Goal: Task Accomplishment & Management: Complete application form

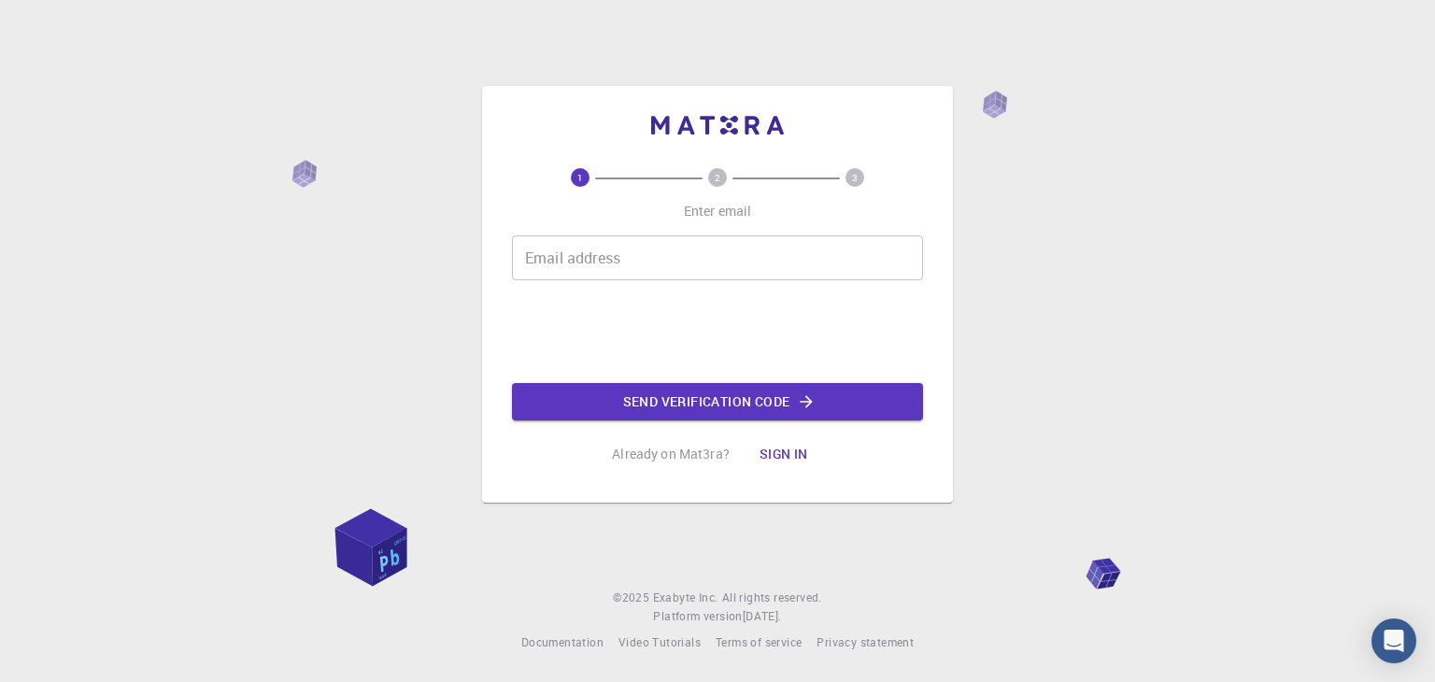
click at [579, 251] on input "Email address" at bounding box center [717, 257] width 411 height 45
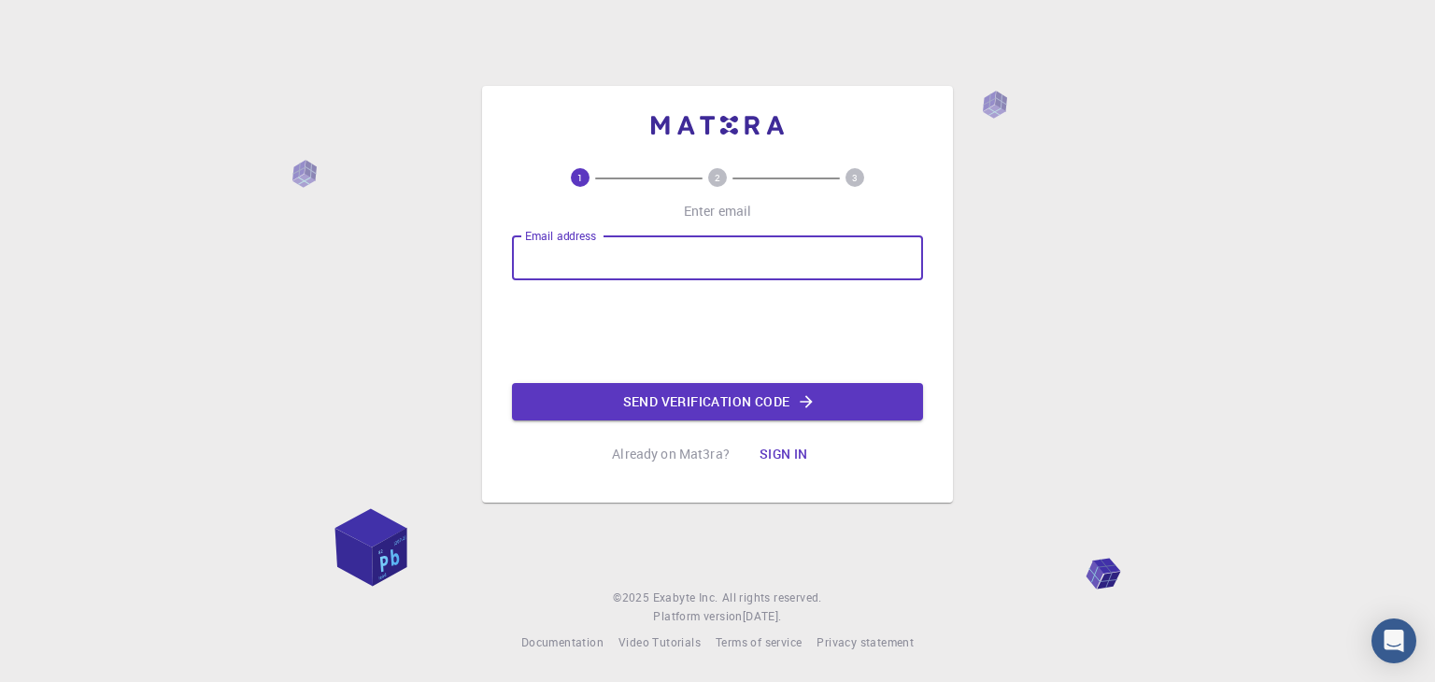
type input "[EMAIL_ADDRESS][DOMAIN_NAME]"
click at [702, 394] on button "Send verification code" at bounding box center [717, 401] width 411 height 37
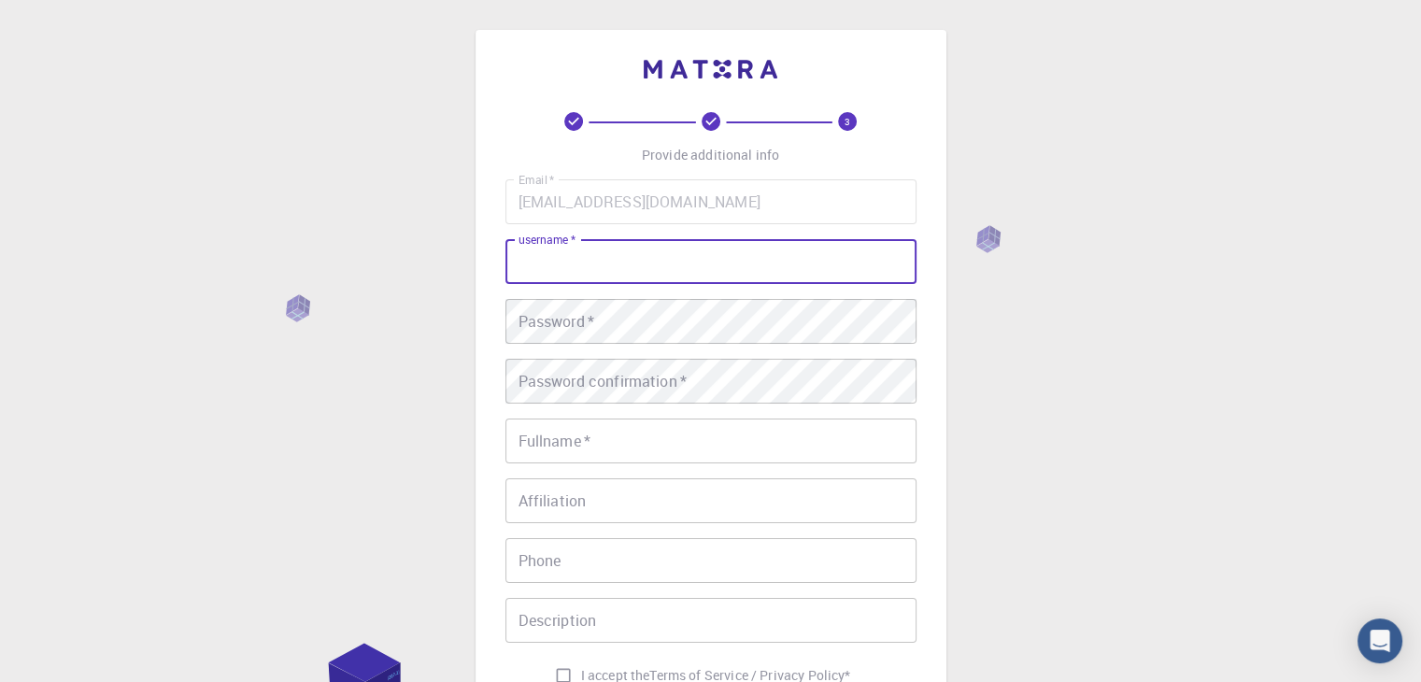
click at [713, 244] on input "username   *" at bounding box center [711, 261] width 411 height 45
click at [476, 206] on div "3 Provide additional info Email   * [EMAIL_ADDRESS][DOMAIN_NAME] Email   * user…" at bounding box center [711, 429] width 471 height 798
click at [568, 280] on input "username   *" at bounding box center [711, 261] width 411 height 45
paste input "[EMAIL_ADDRESS][DOMAIN_NAME]"
type input "[EMAIL_ADDRESS][DOMAIN_NAME]"
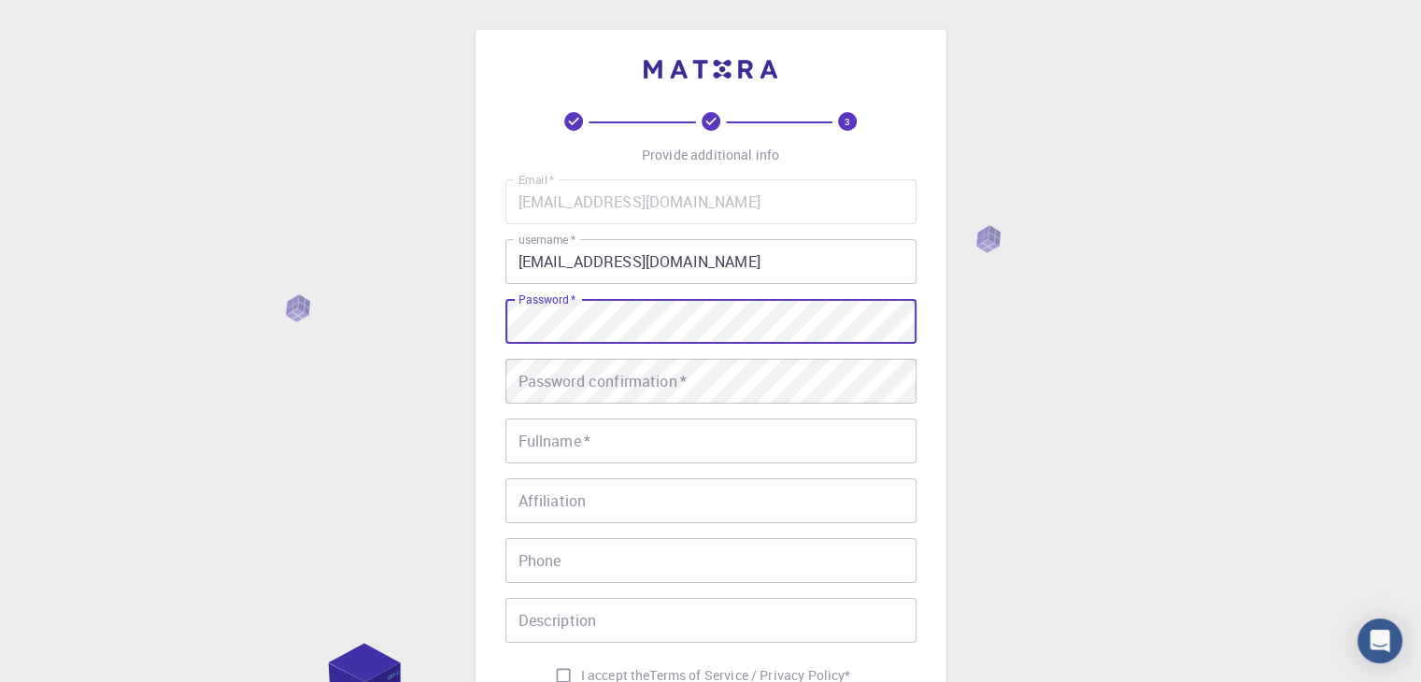
click at [381, 295] on div "3 Provide additional info Email   * [EMAIL_ADDRESS][DOMAIN_NAME] Email   * user…" at bounding box center [710, 475] width 1421 height 951
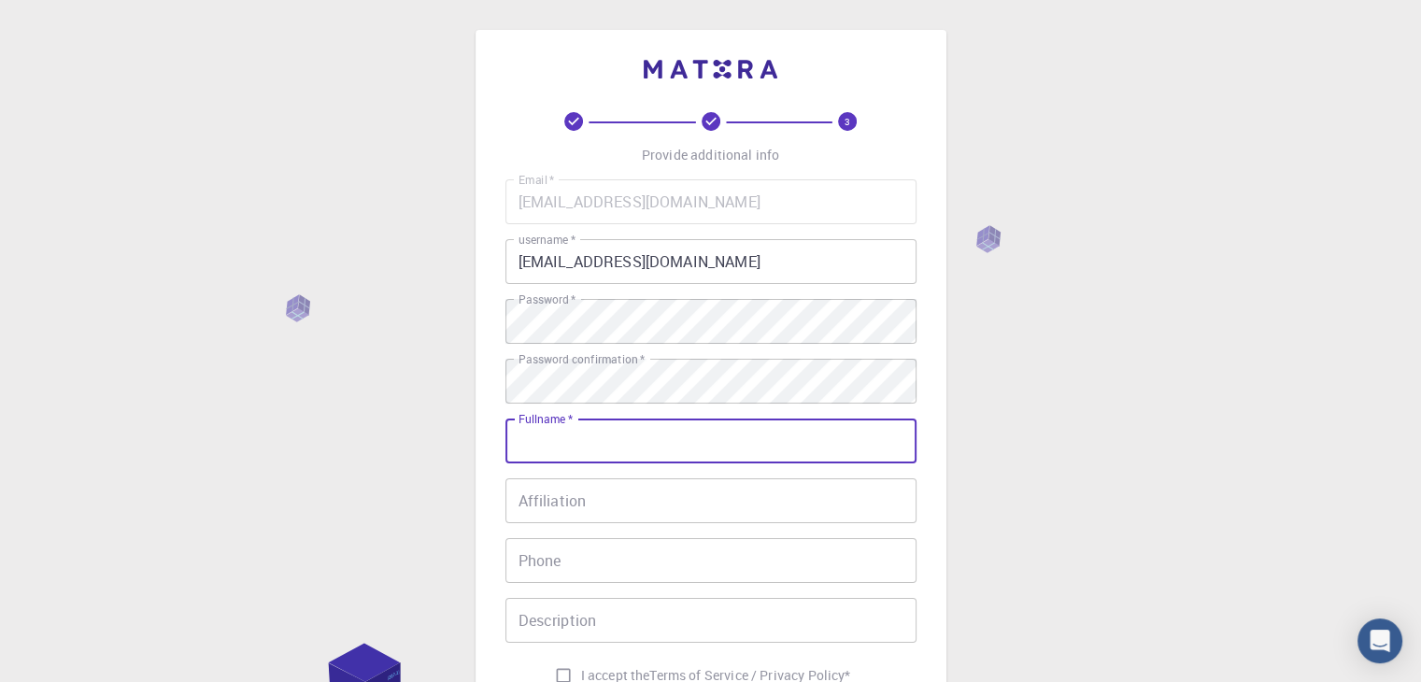
click at [632, 438] on input "Fullname   *" at bounding box center [711, 441] width 411 height 45
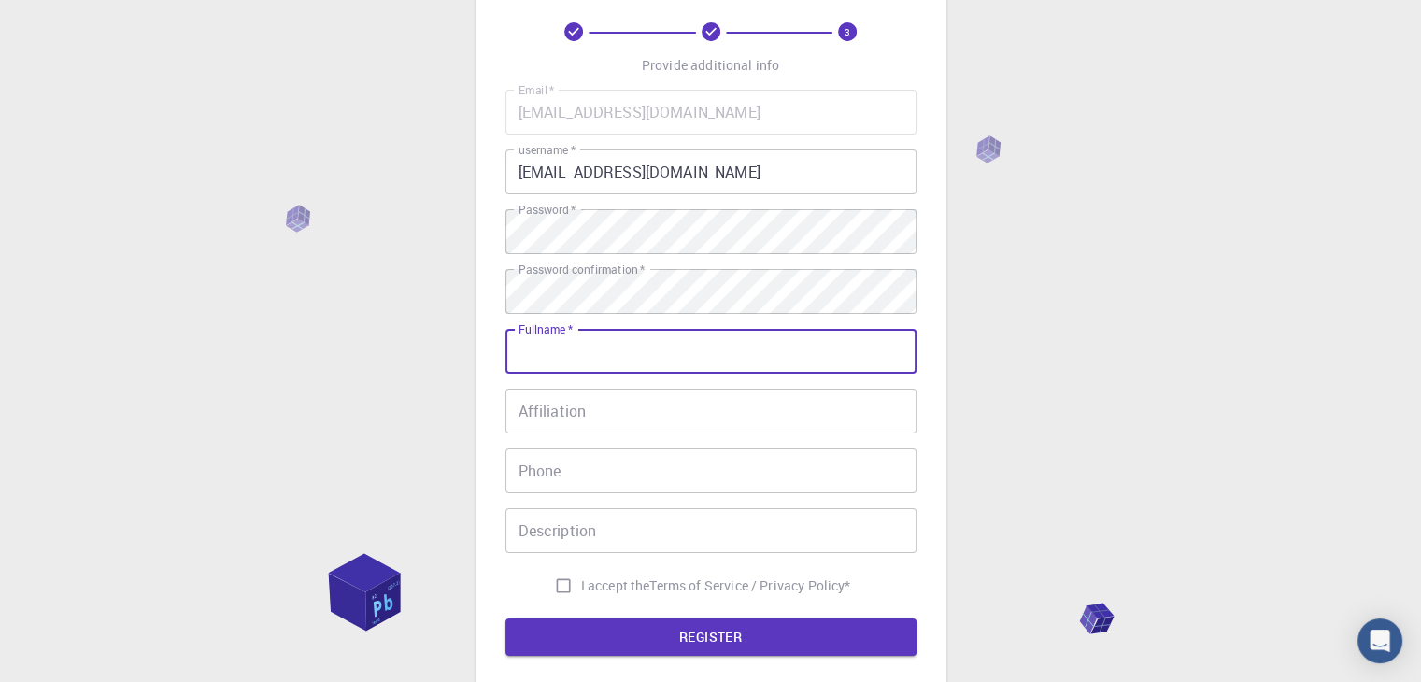
scroll to position [93, 0]
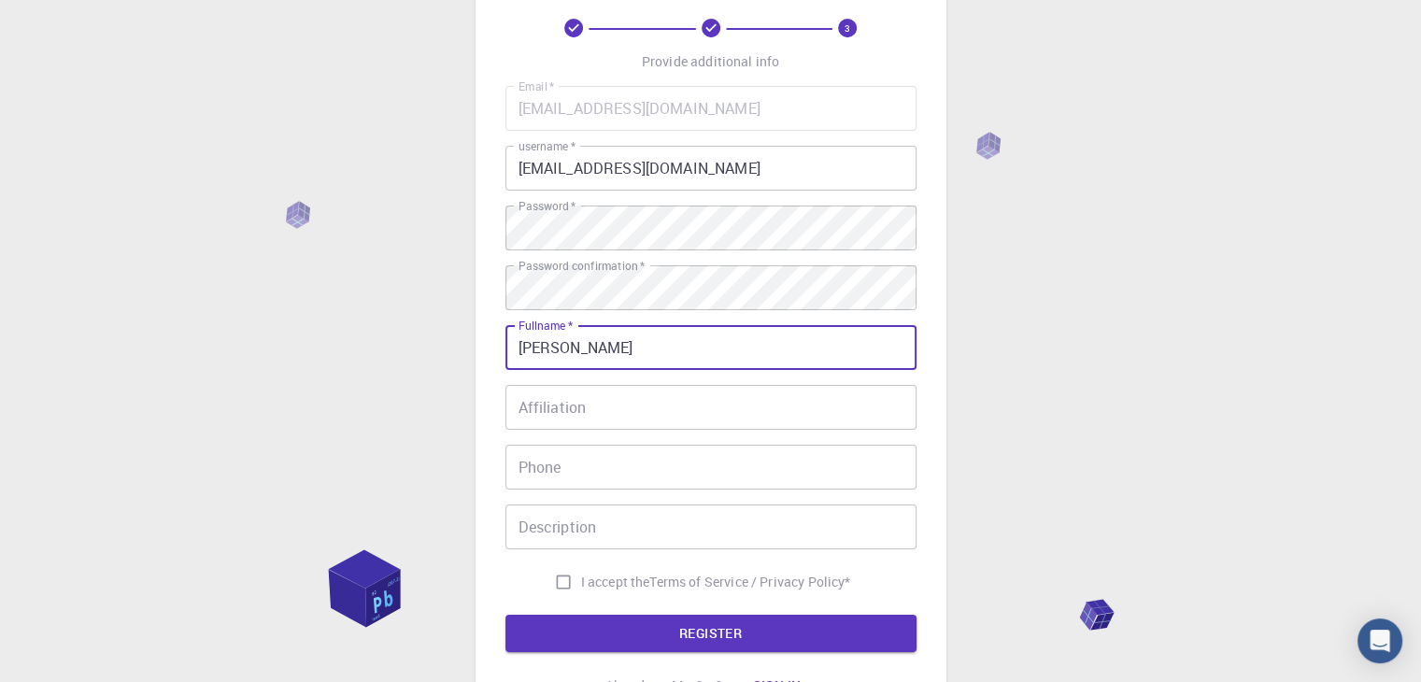
type input "[PERSON_NAME]"
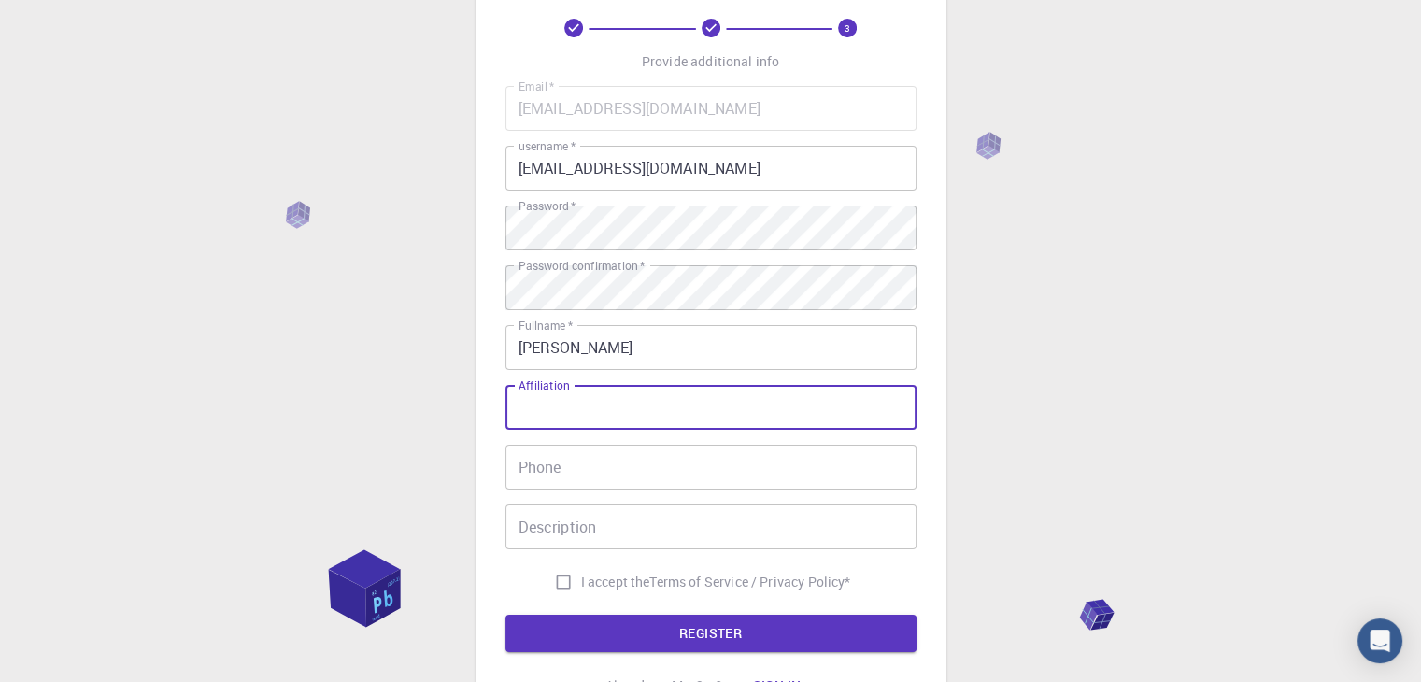
click at [567, 401] on div "Affiliation Affiliation" at bounding box center [711, 407] width 411 height 45
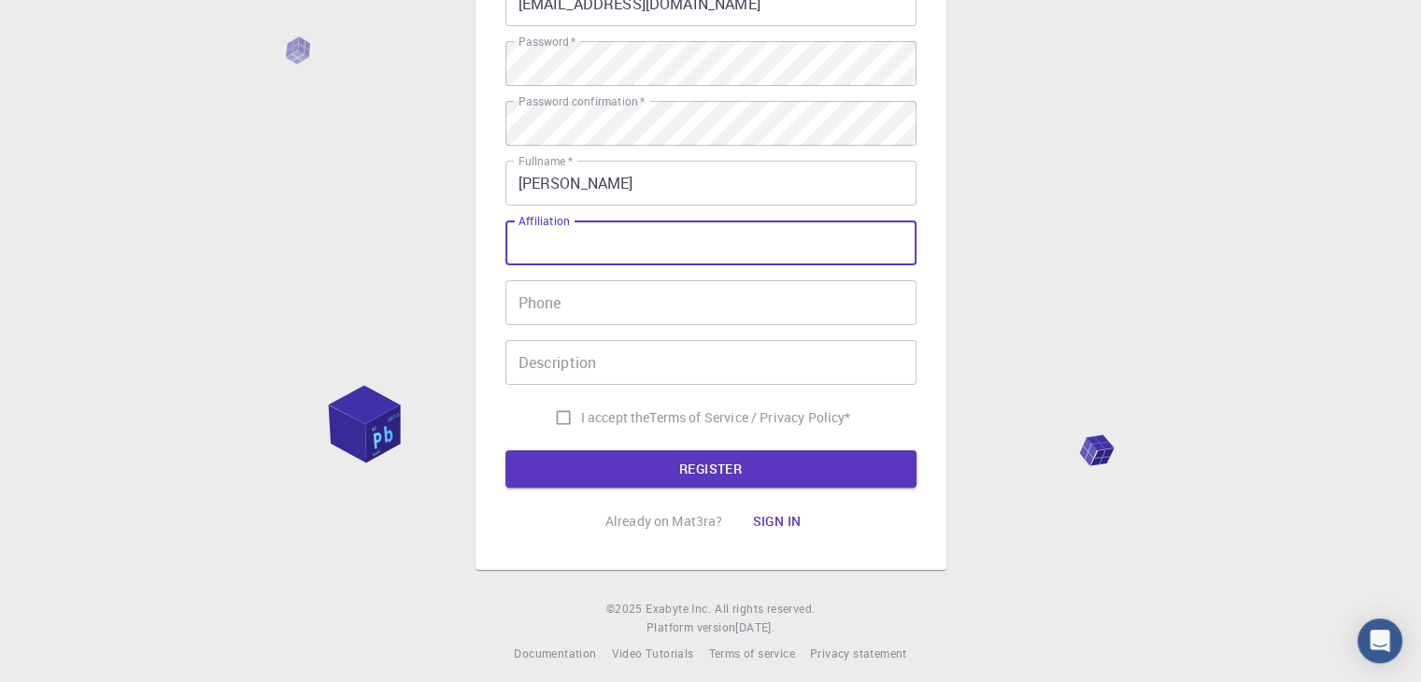
scroll to position [269, 0]
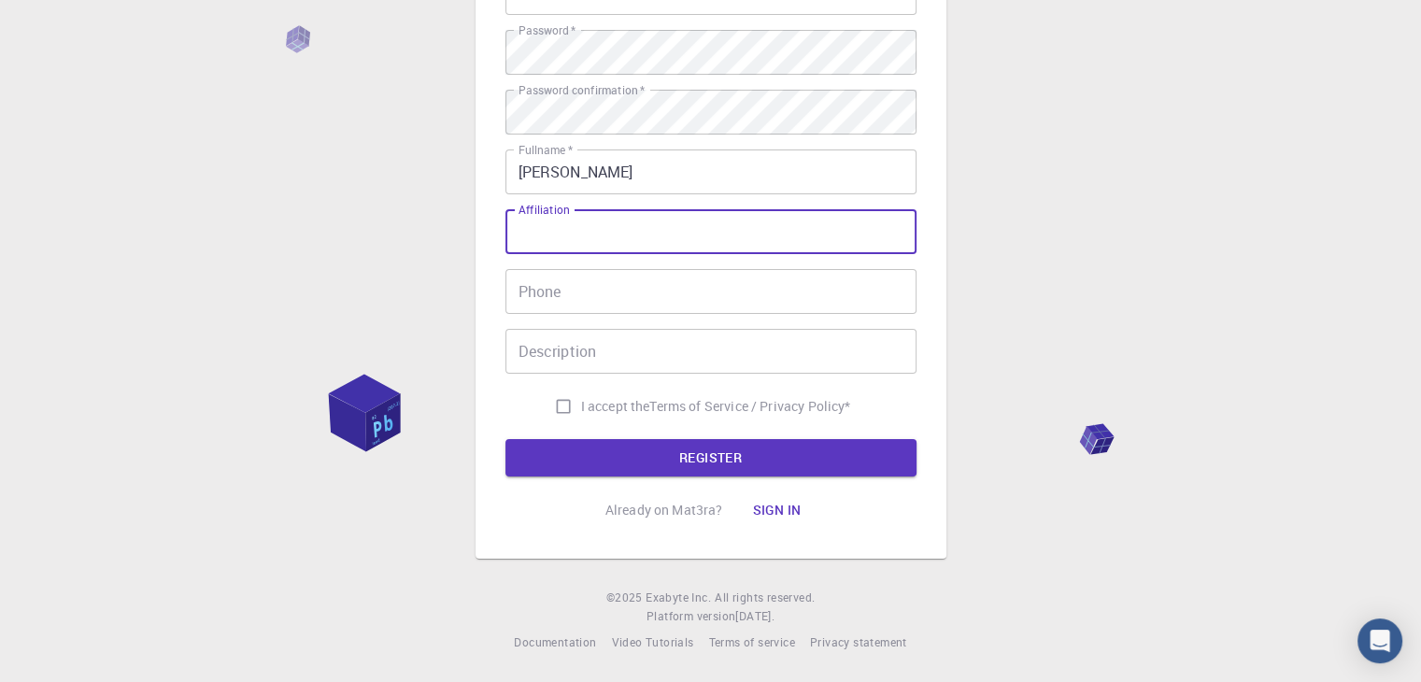
click at [559, 412] on input "I accept the Terms of Service / Privacy Policy *" at bounding box center [564, 407] width 36 height 36
checkbox input "true"
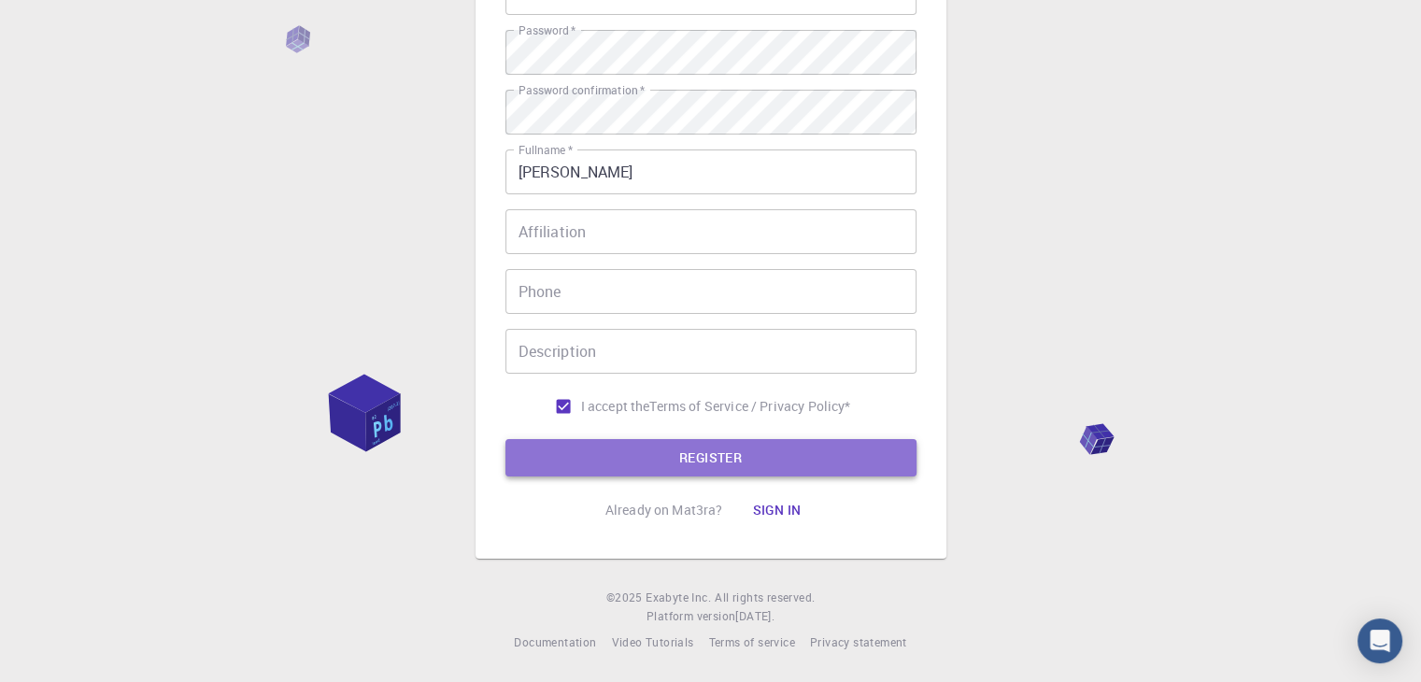
click at [598, 464] on button "REGISTER" at bounding box center [711, 457] width 411 height 37
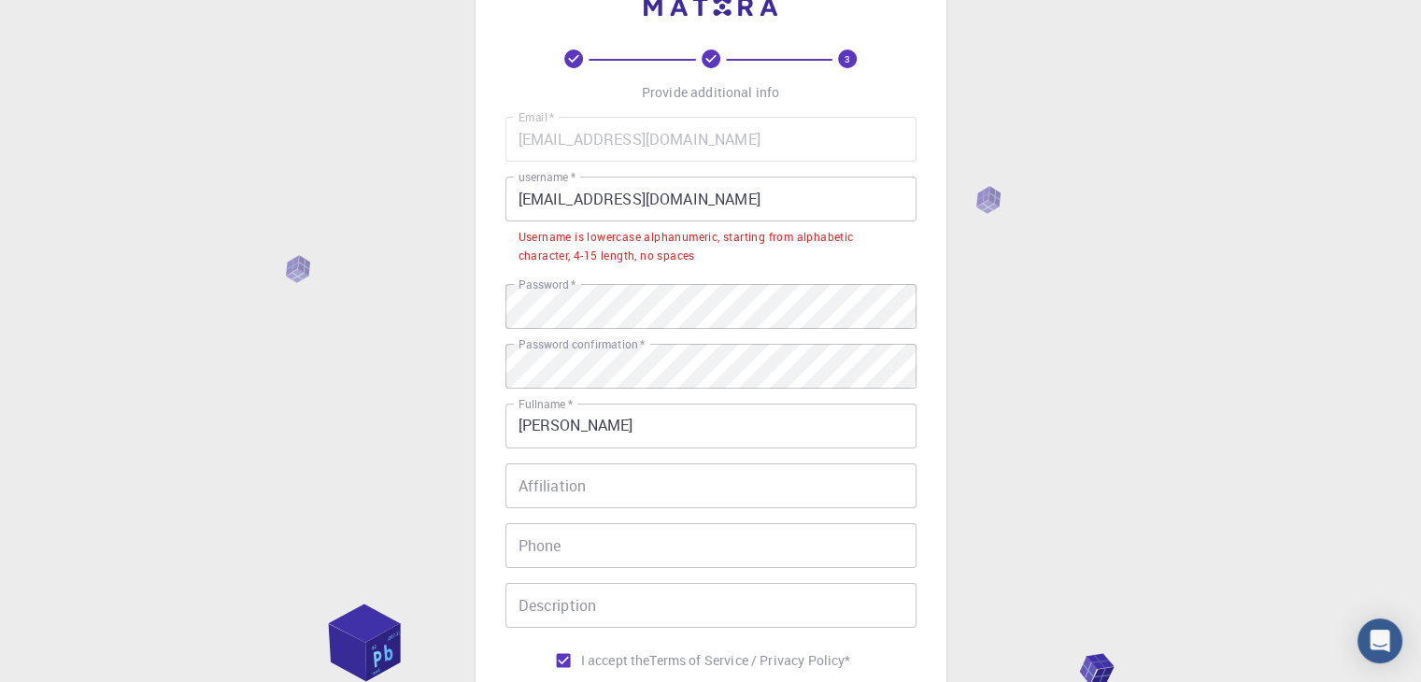
scroll to position [0, 0]
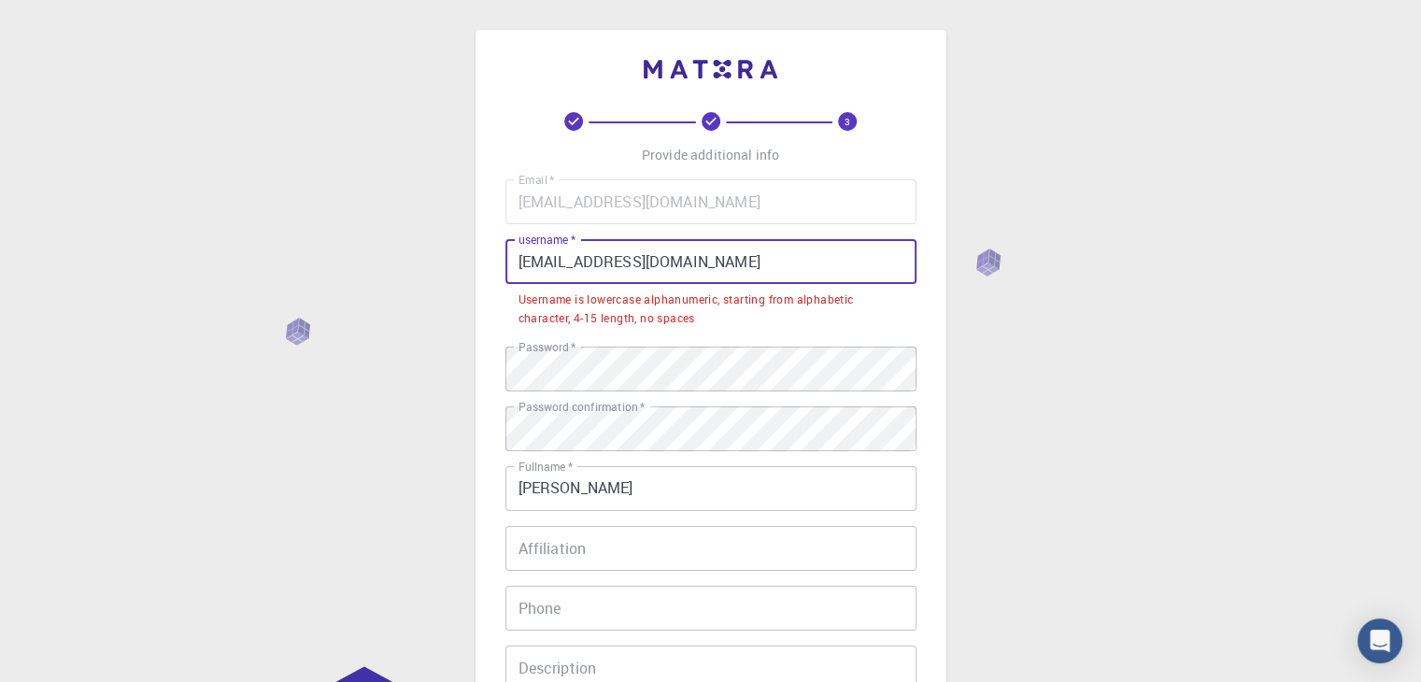
drag, startPoint x: 801, startPoint y: 270, endPoint x: 629, endPoint y: 265, distance: 172.0
click at [629, 265] on input "[EMAIL_ADDRESS][DOMAIN_NAME]" at bounding box center [711, 261] width 411 height 45
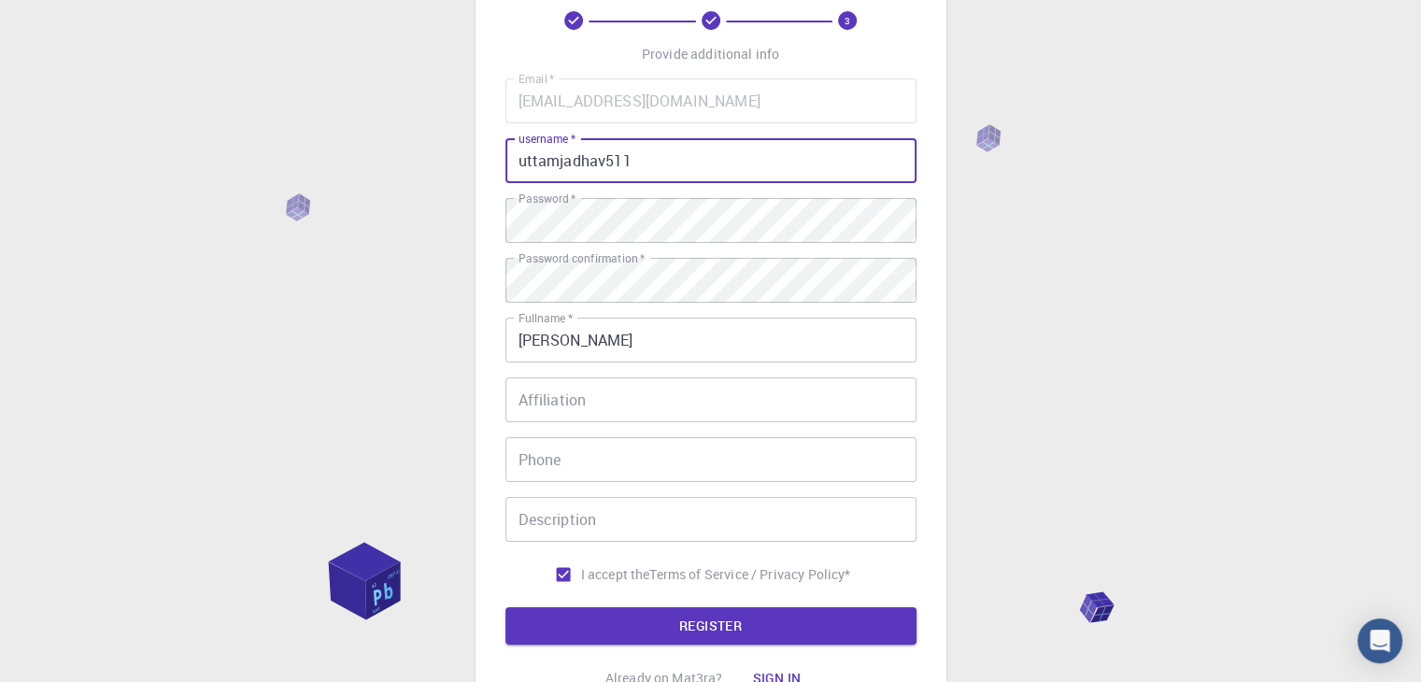
scroll to position [269, 0]
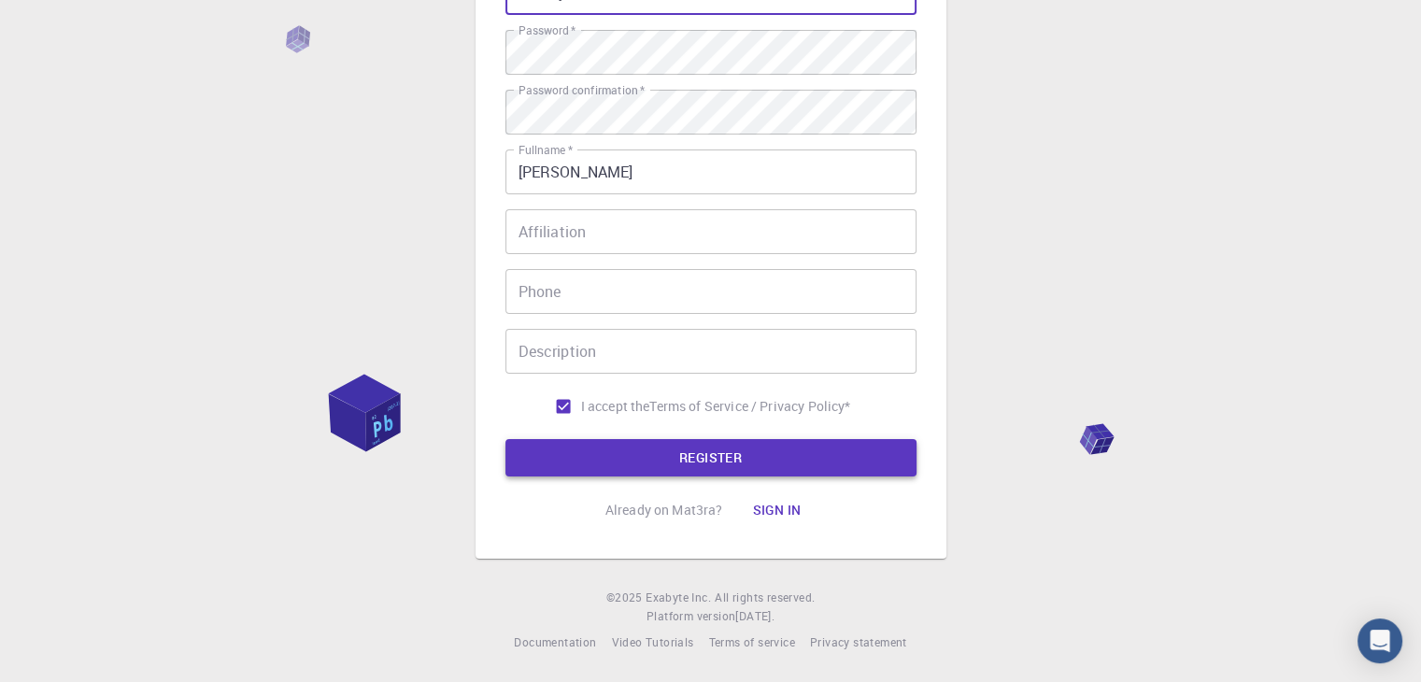
type input "uttamjadhav511"
click at [698, 458] on button "REGISTER" at bounding box center [711, 457] width 411 height 37
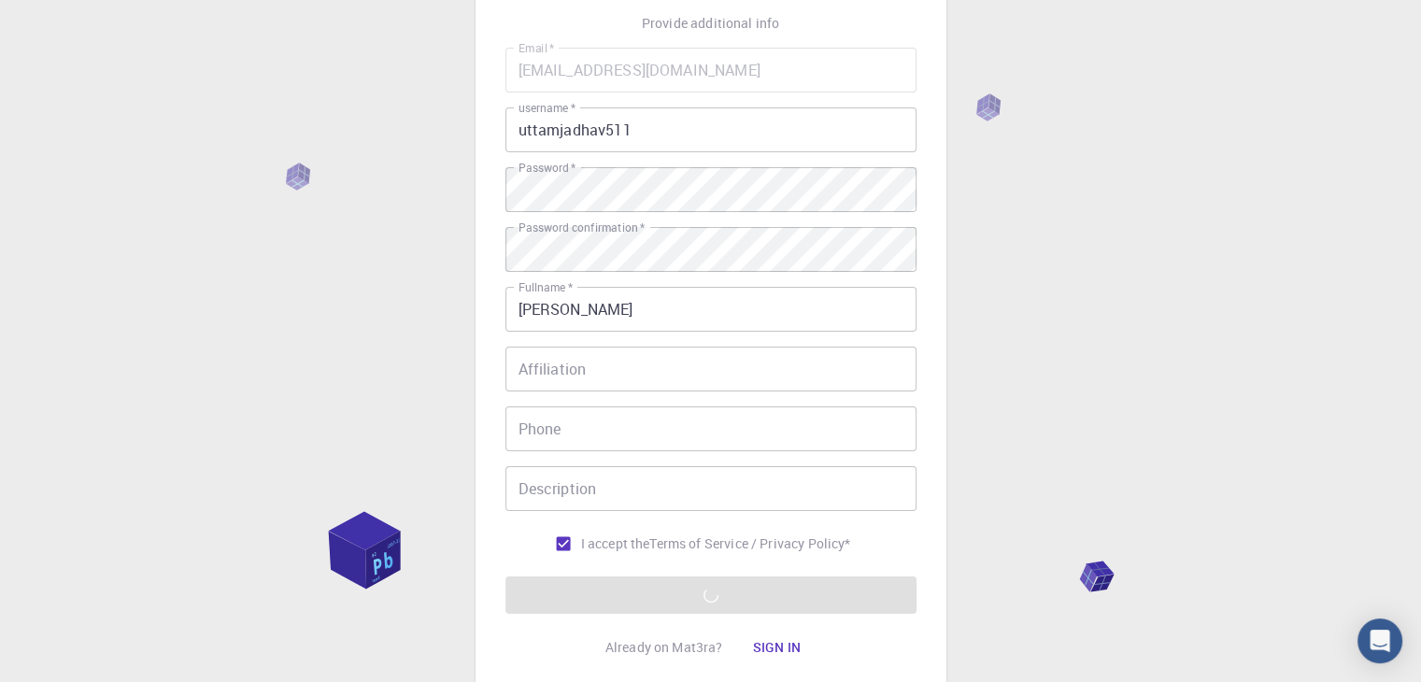
scroll to position [0, 0]
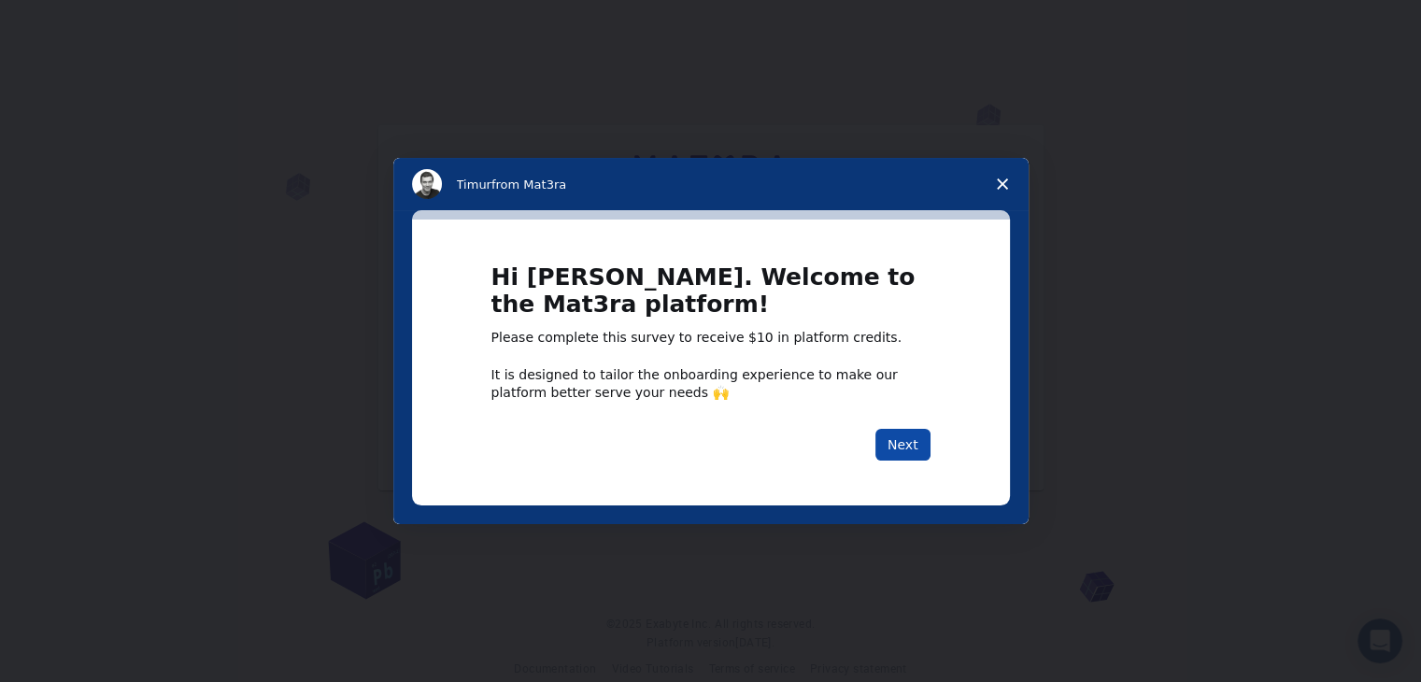
click at [908, 440] on button "Next" at bounding box center [903, 445] width 55 height 32
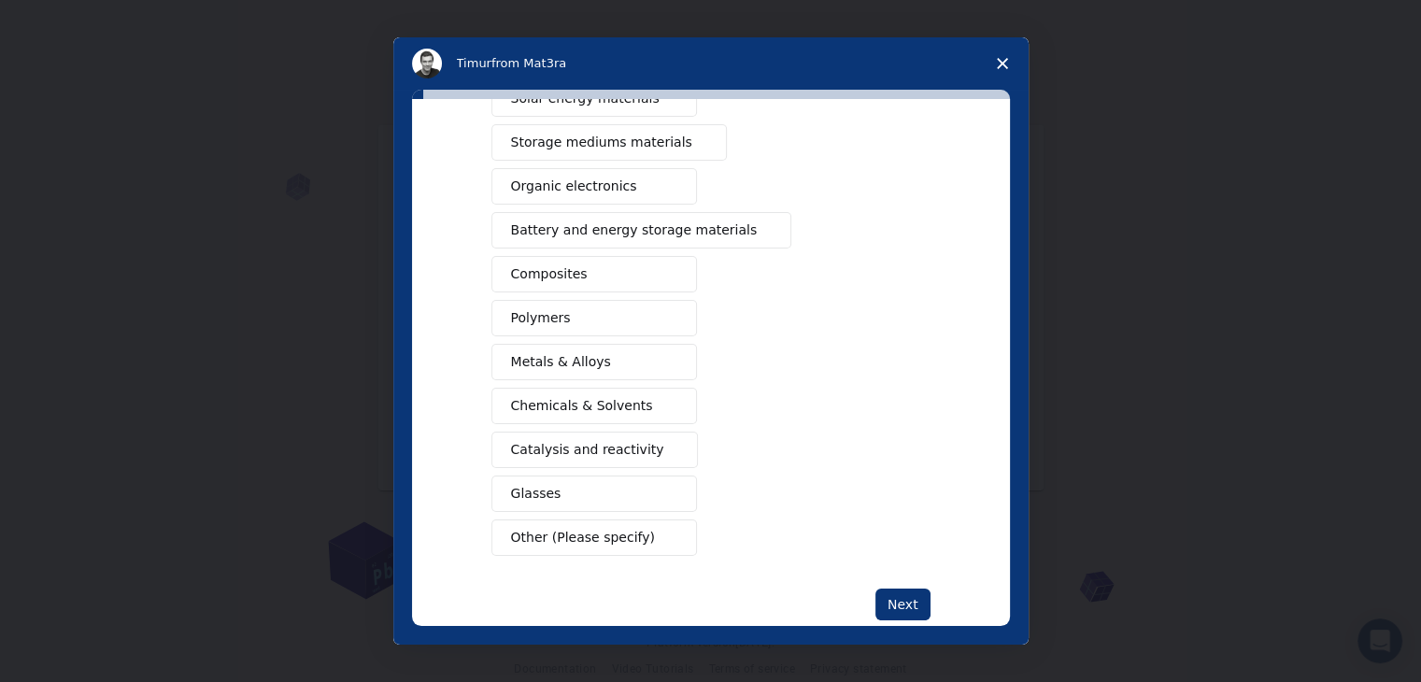
scroll to position [187, 0]
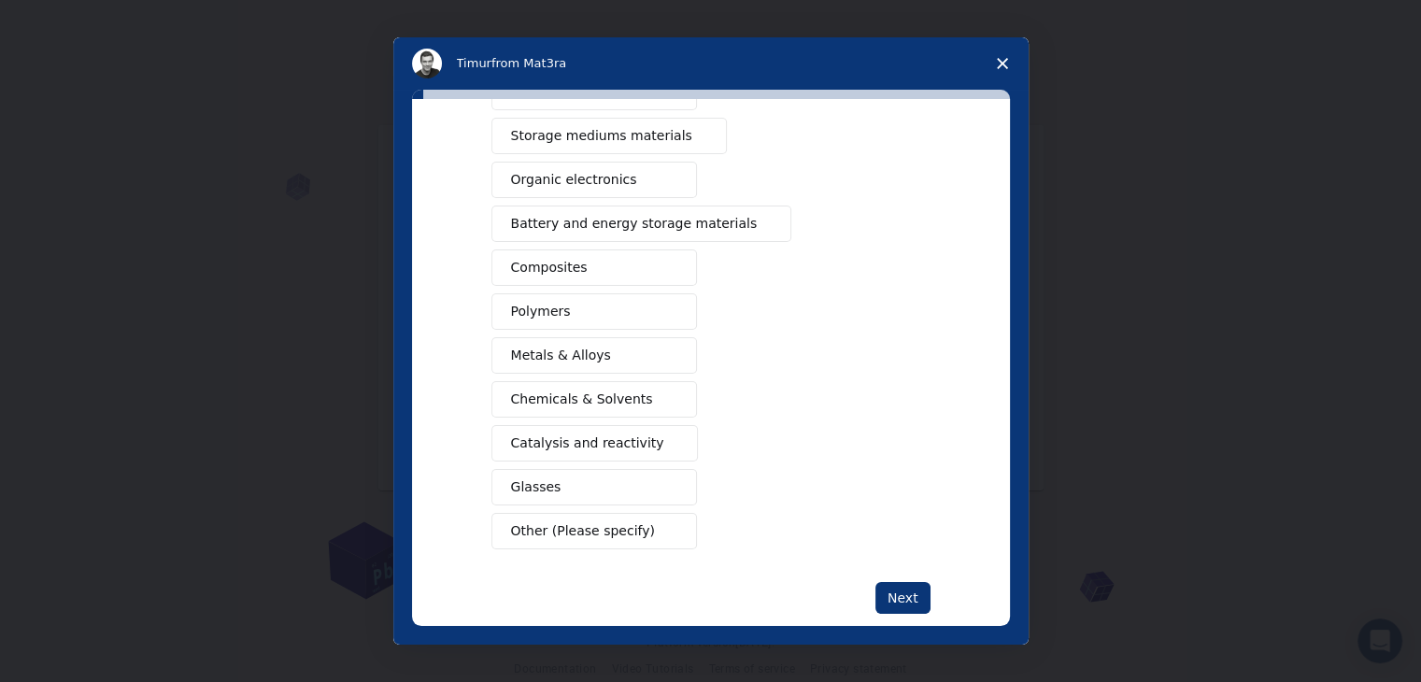
click at [593, 360] on span "Metals & Alloys" at bounding box center [561, 356] width 100 height 20
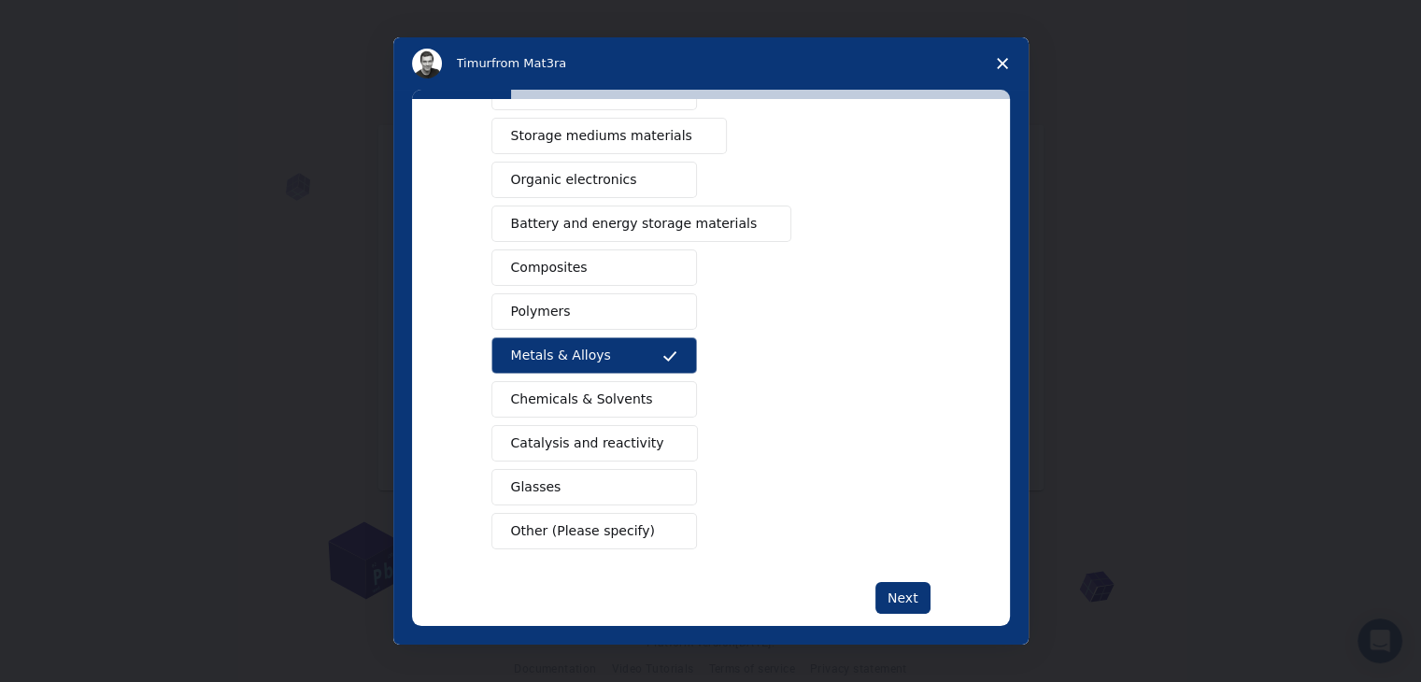
click at [592, 390] on span "Chemicals & Solvents" at bounding box center [582, 400] width 142 height 20
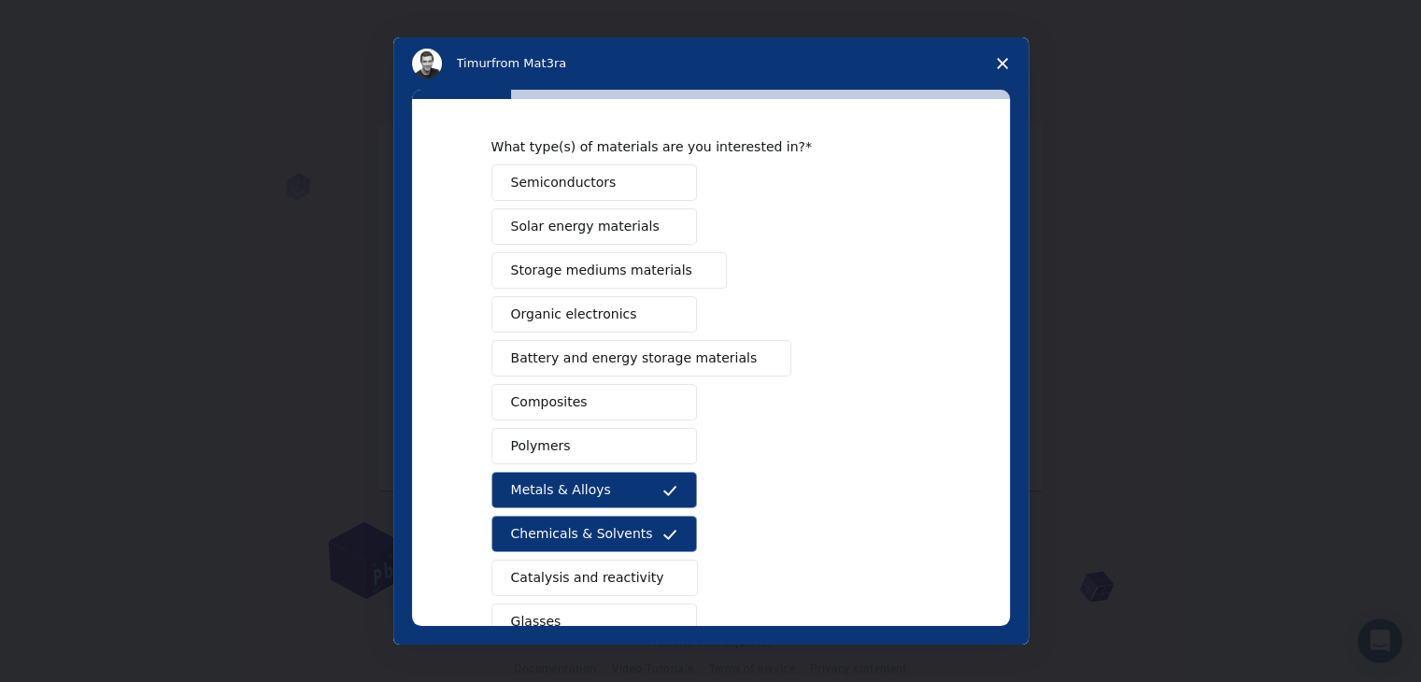
scroll to position [0, 0]
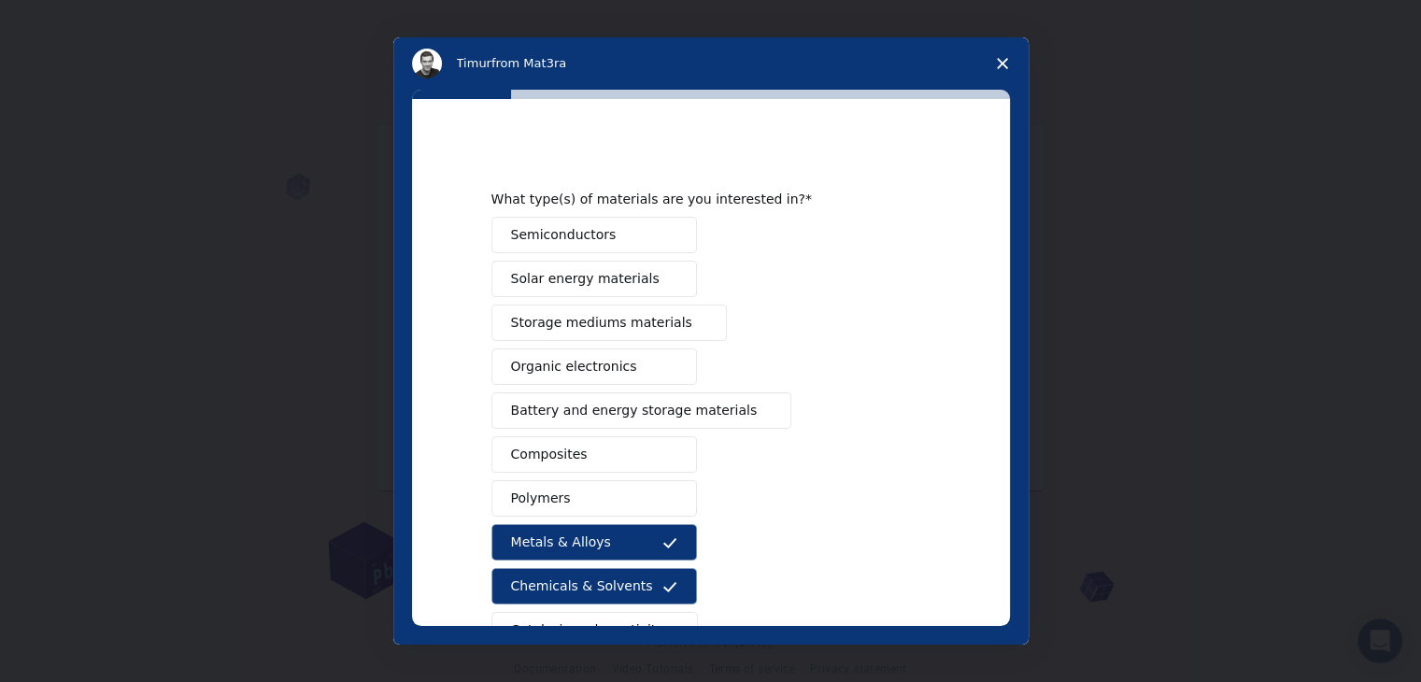
click at [596, 496] on button "Polymers" at bounding box center [595, 498] width 206 height 36
click at [605, 452] on button "Composites" at bounding box center [595, 454] width 206 height 36
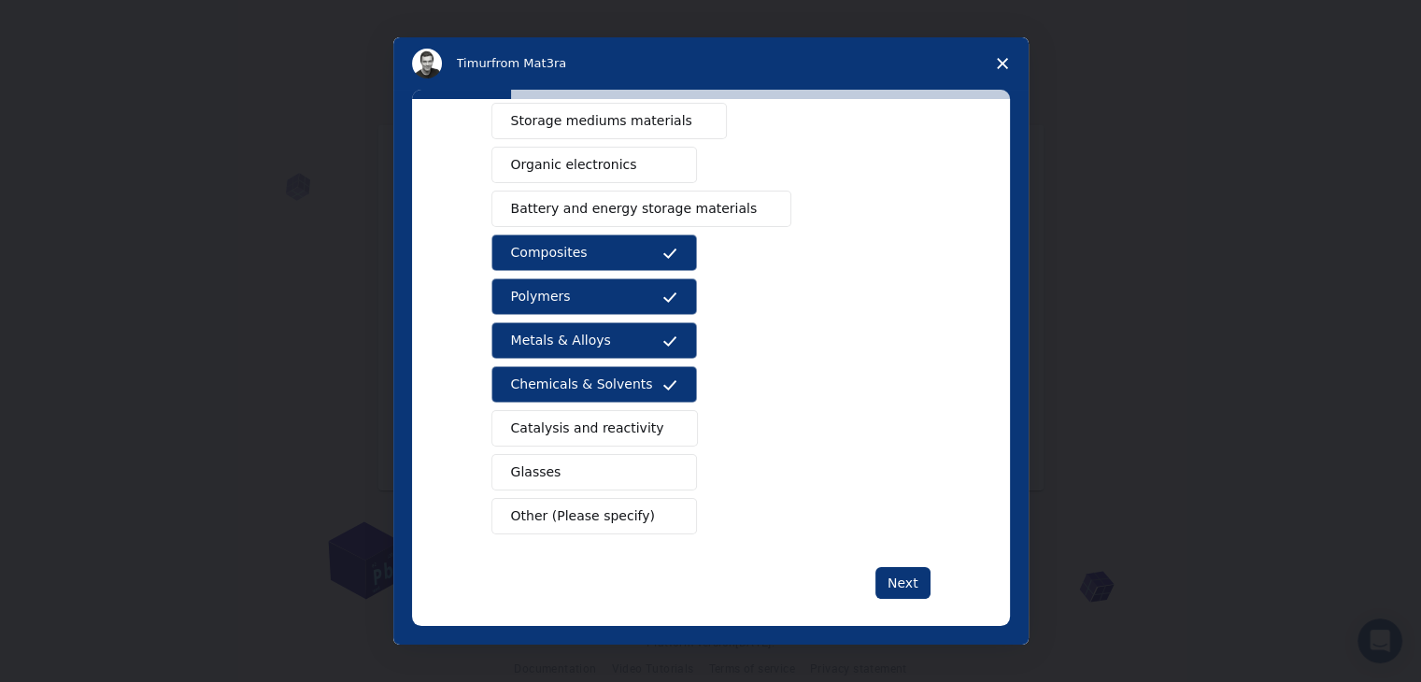
scroll to position [215, 0]
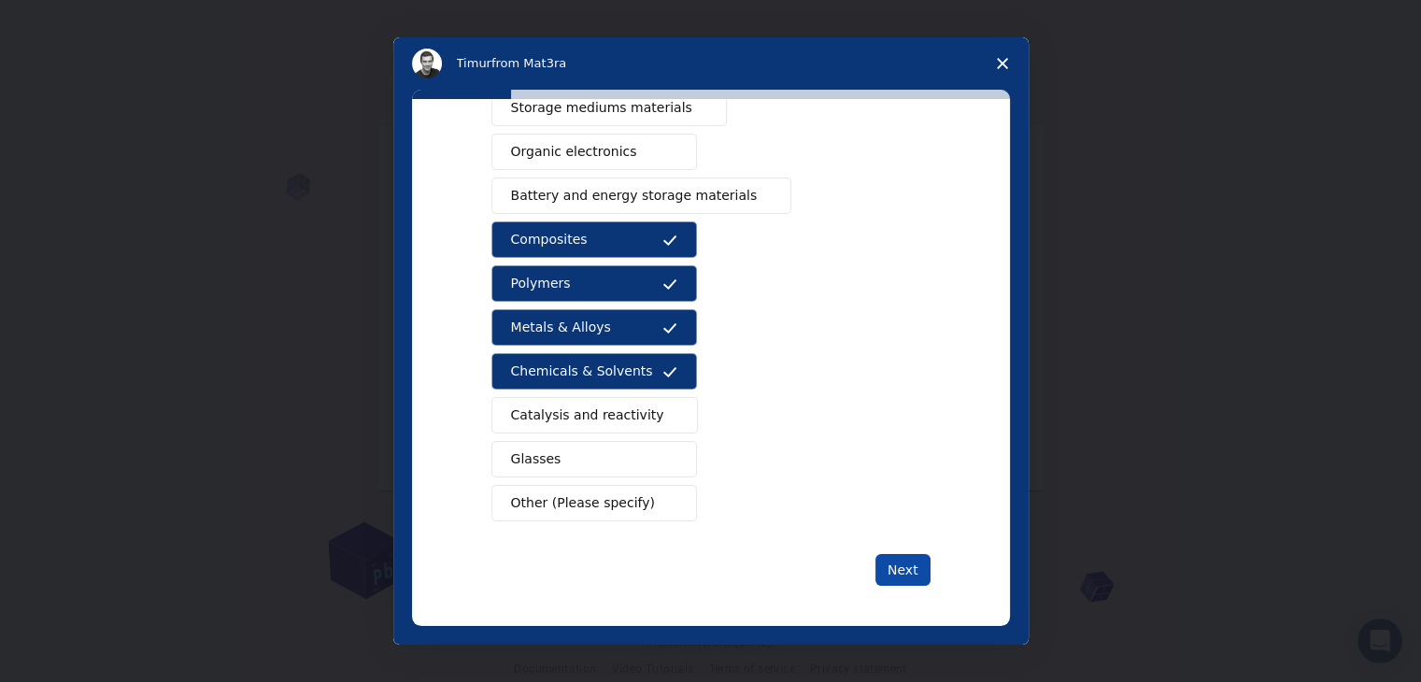
click at [908, 568] on button "Next" at bounding box center [903, 570] width 55 height 32
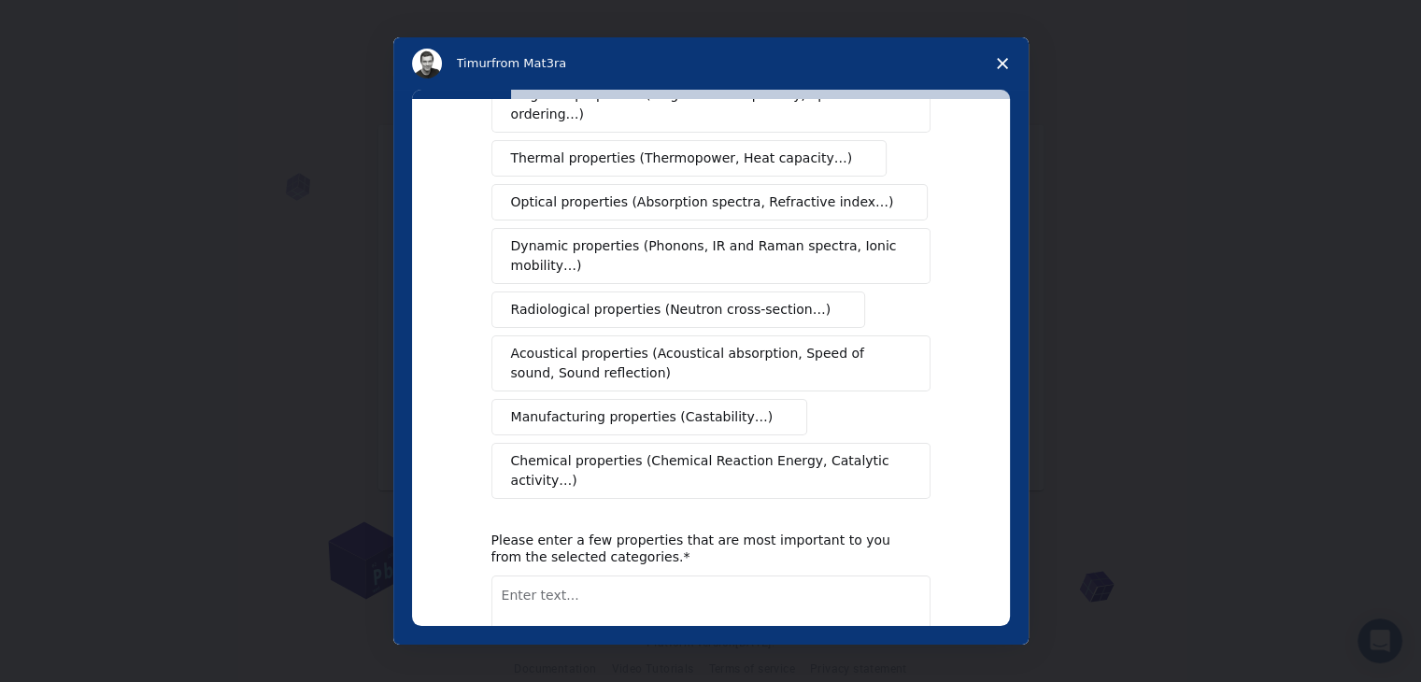
scroll to position [280, 0]
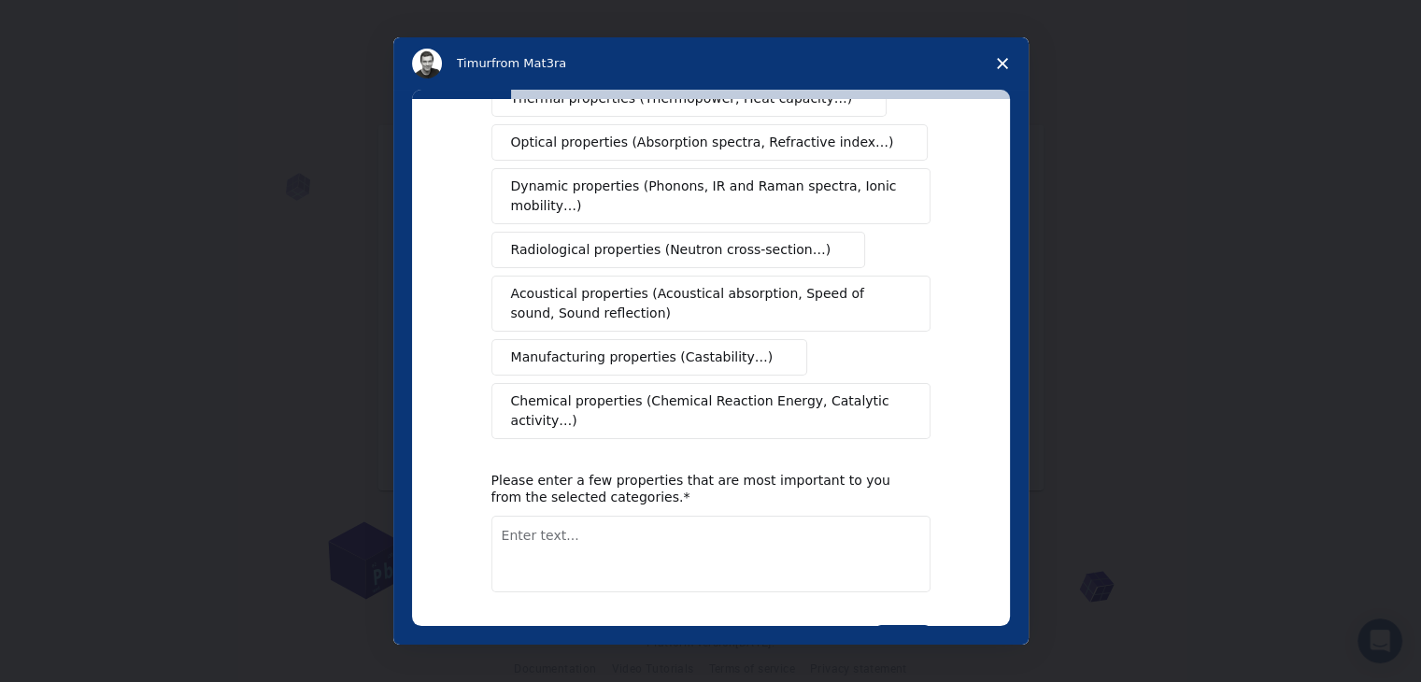
click at [591, 349] on button "Manufacturing properties (Castability…)" at bounding box center [650, 357] width 317 height 36
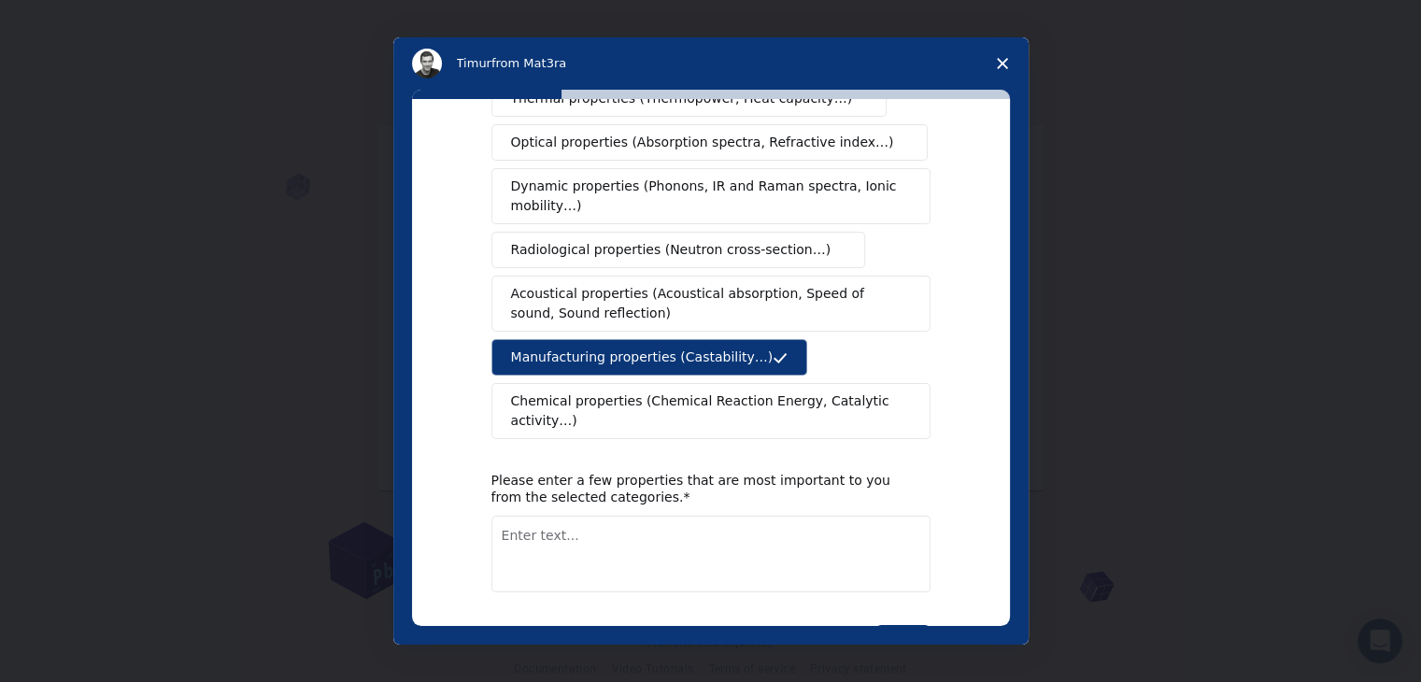
click at [587, 392] on span "Chemical properties (Chemical Reaction Energy, Catalytic activity…)" at bounding box center [704, 411] width 387 height 39
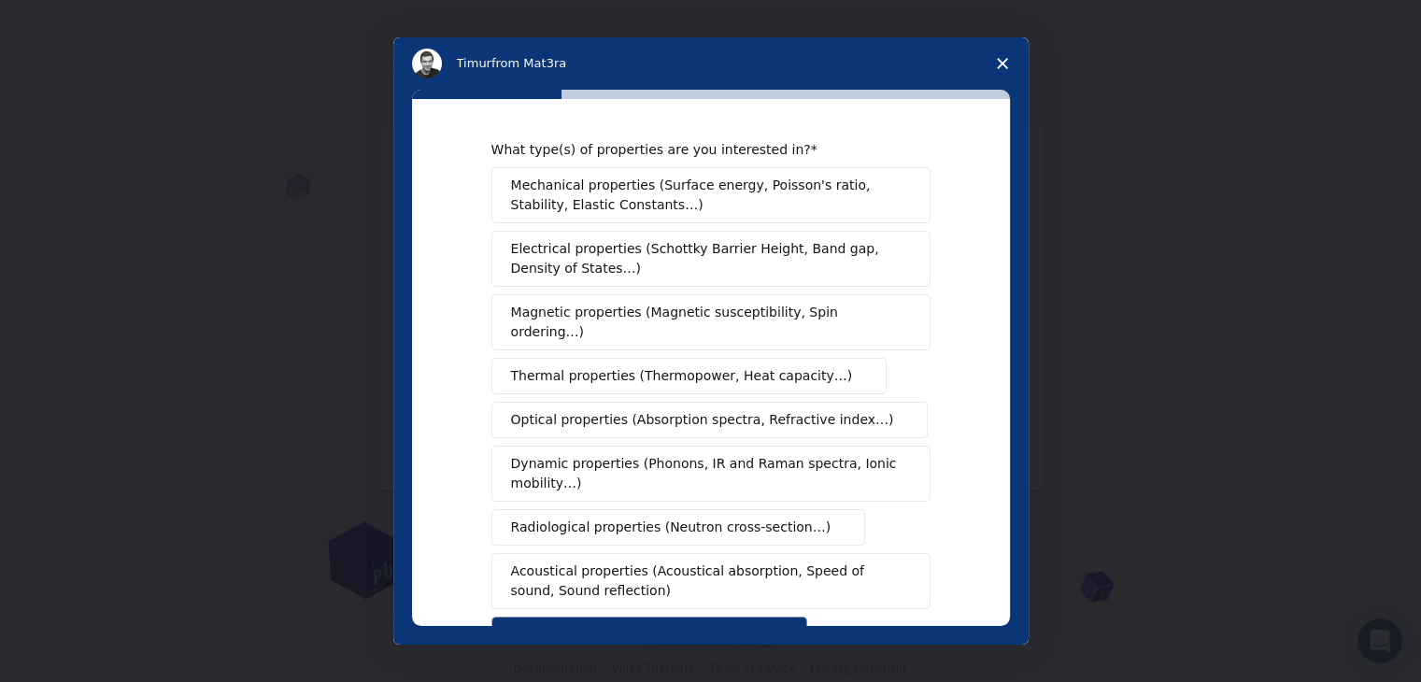
scroll to position [0, 0]
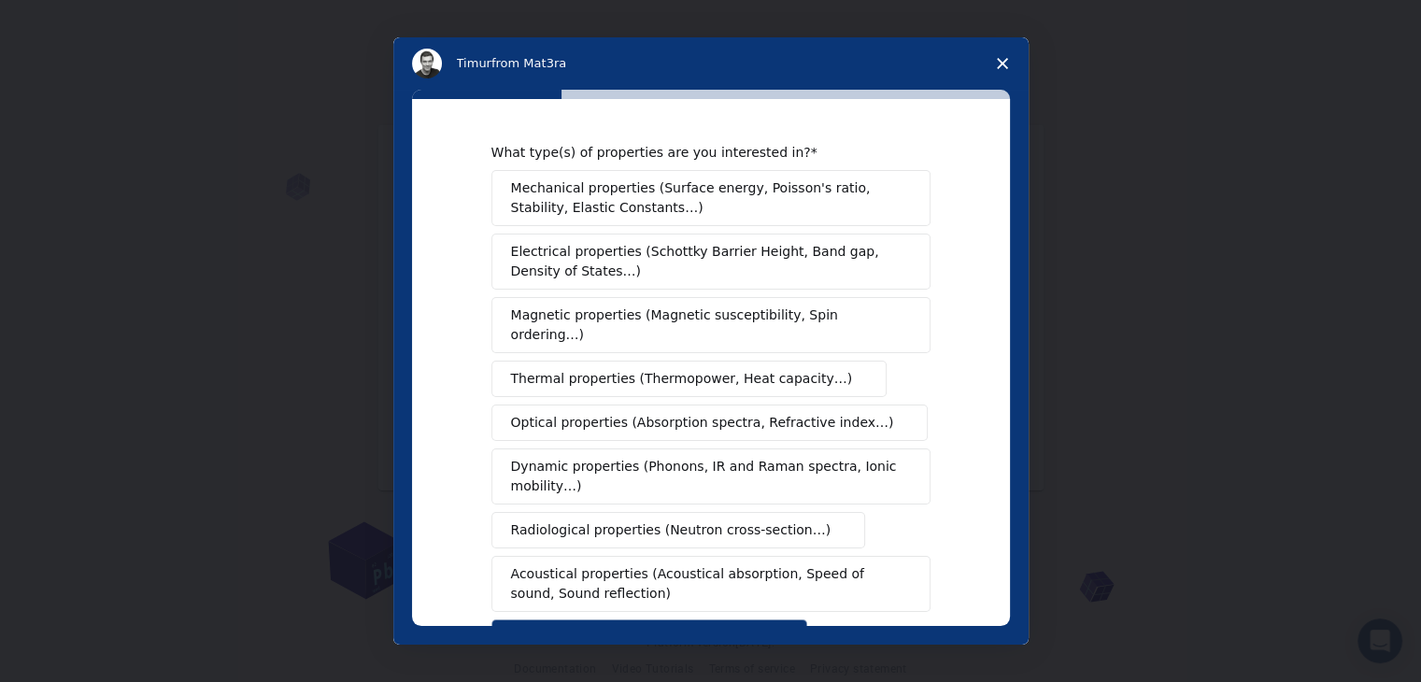
click at [692, 199] on span "Mechanical properties (Surface energy, Poisson's ratio, Stability, Elastic Cons…" at bounding box center [706, 197] width 390 height 39
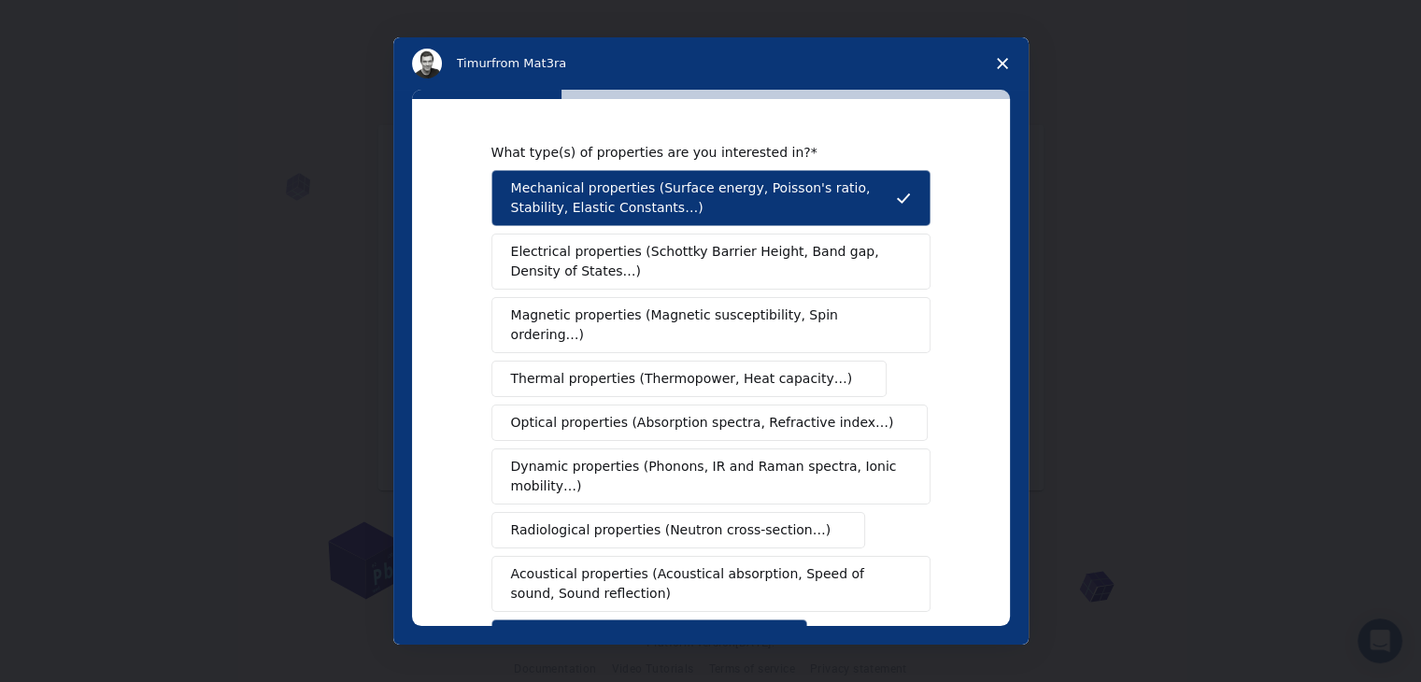
click at [677, 369] on span "Thermal properties (Thermopower, Heat capacity…)" at bounding box center [682, 379] width 342 height 20
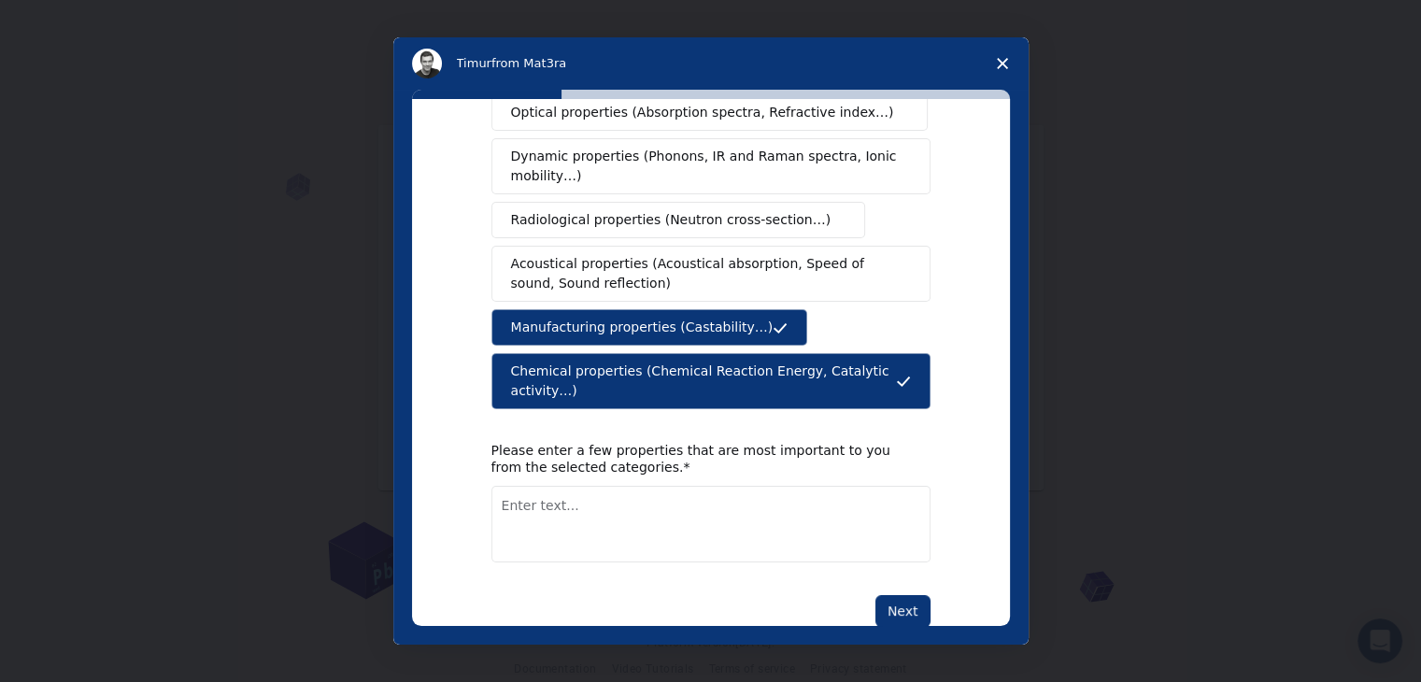
scroll to position [312, 0]
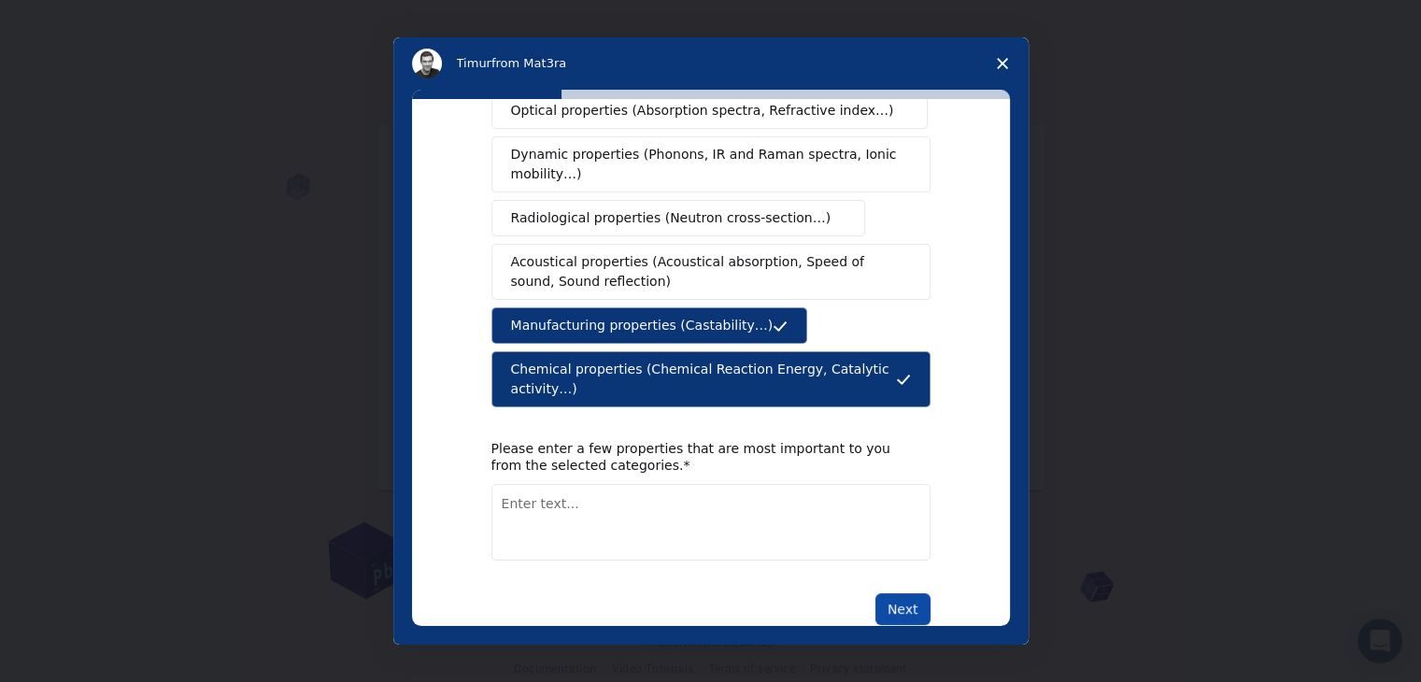
click at [896, 593] on button "Next" at bounding box center [903, 609] width 55 height 32
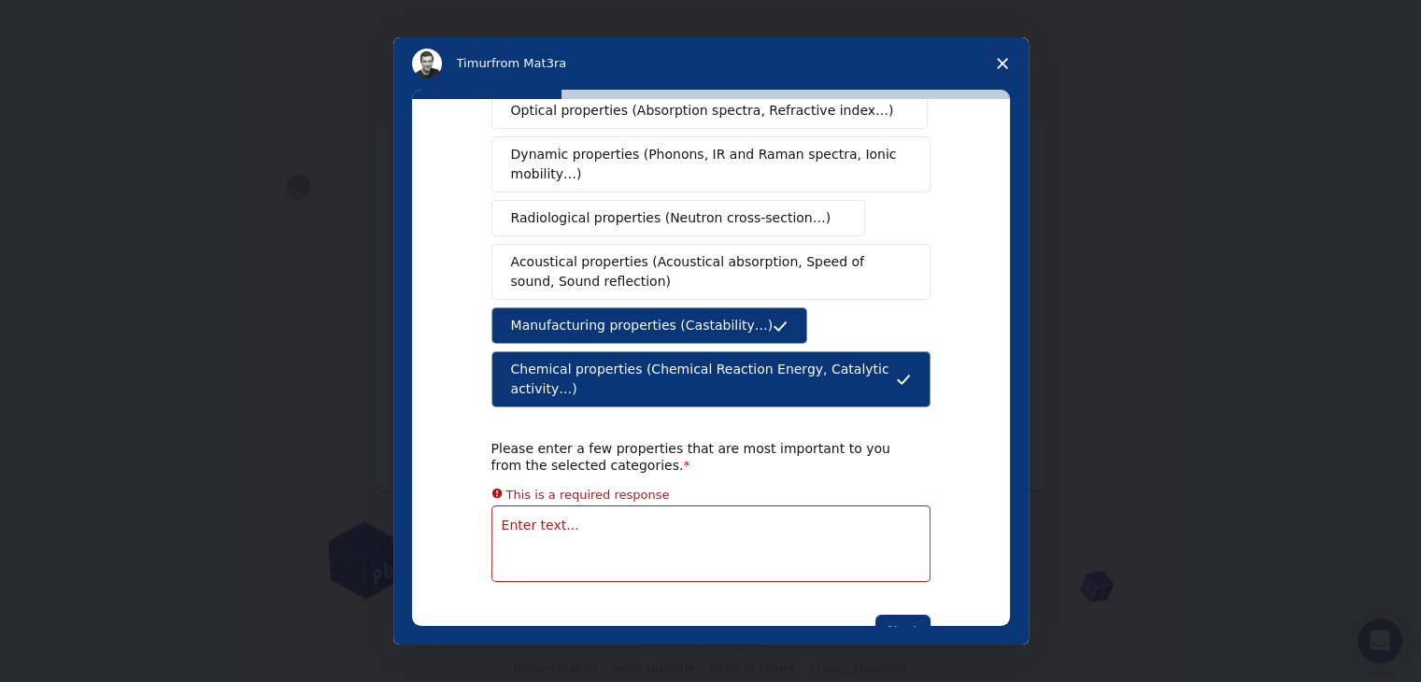
click at [583, 506] on textarea "Enter text..." at bounding box center [711, 544] width 439 height 77
click at [680, 484] on textarea "Enter text..." at bounding box center [711, 522] width 439 height 77
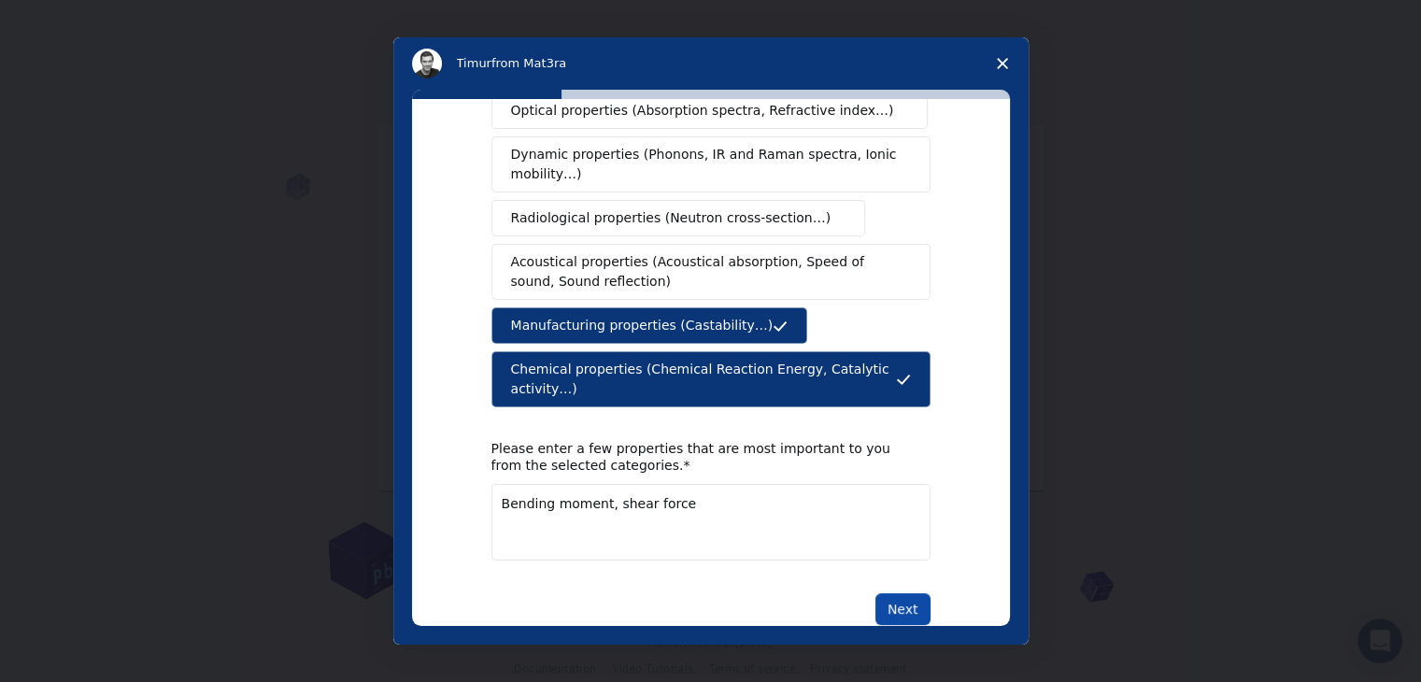
type textarea "Bending moment, shear force"
click at [904, 593] on button "Next" at bounding box center [903, 609] width 55 height 32
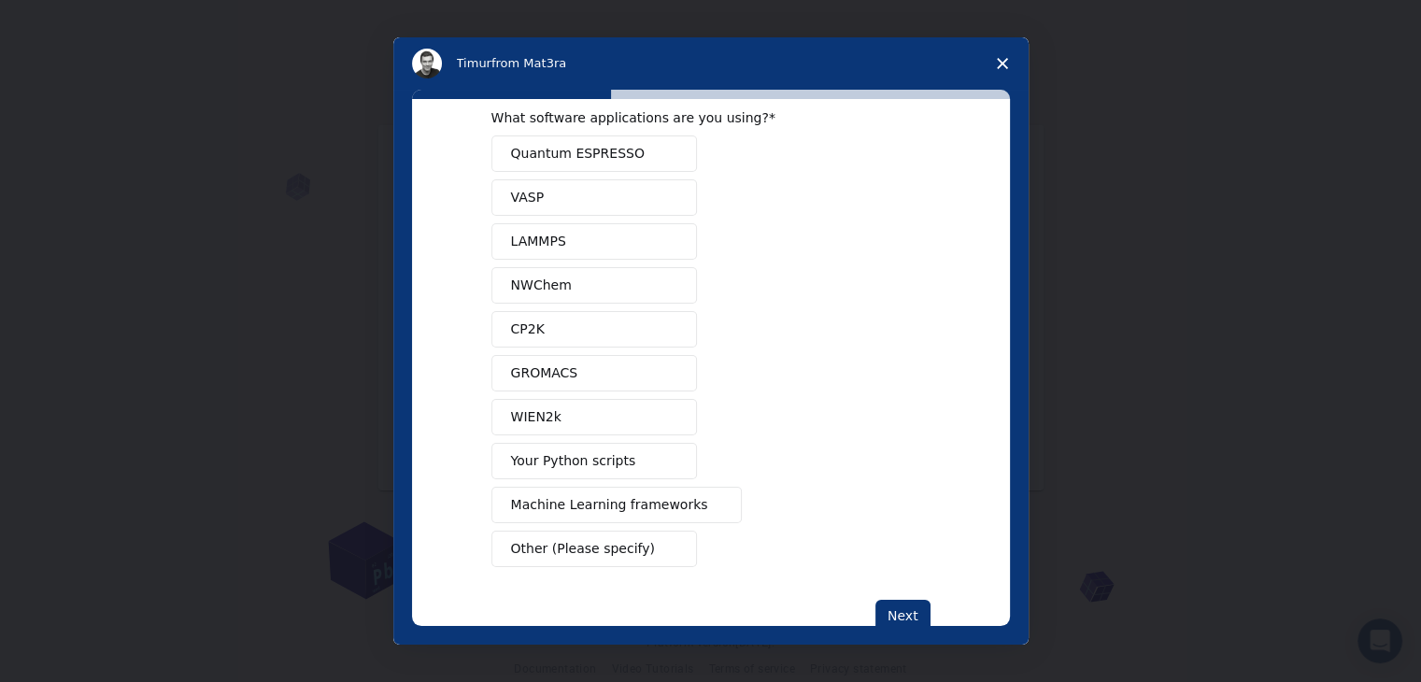
scroll to position [81, 0]
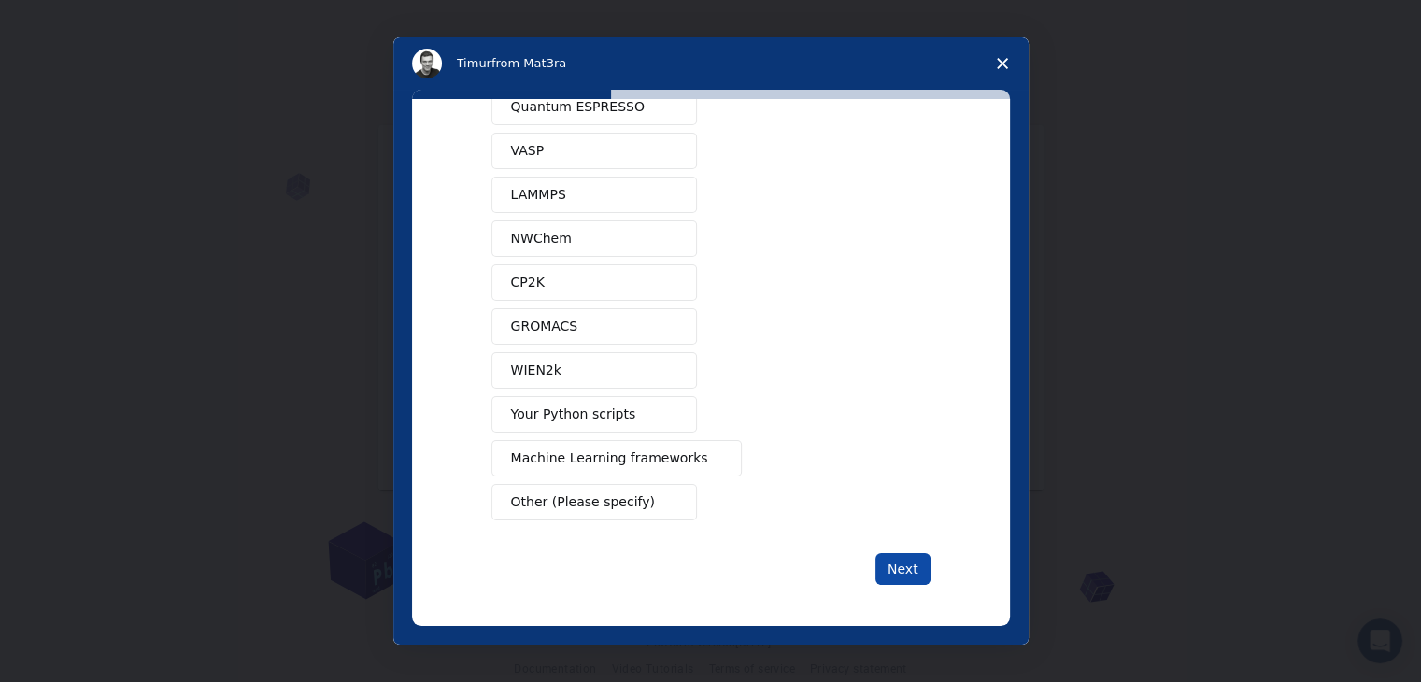
click at [906, 563] on button "Next" at bounding box center [903, 569] width 55 height 32
click at [548, 493] on span "Other (Please specify)" at bounding box center [583, 503] width 144 height 20
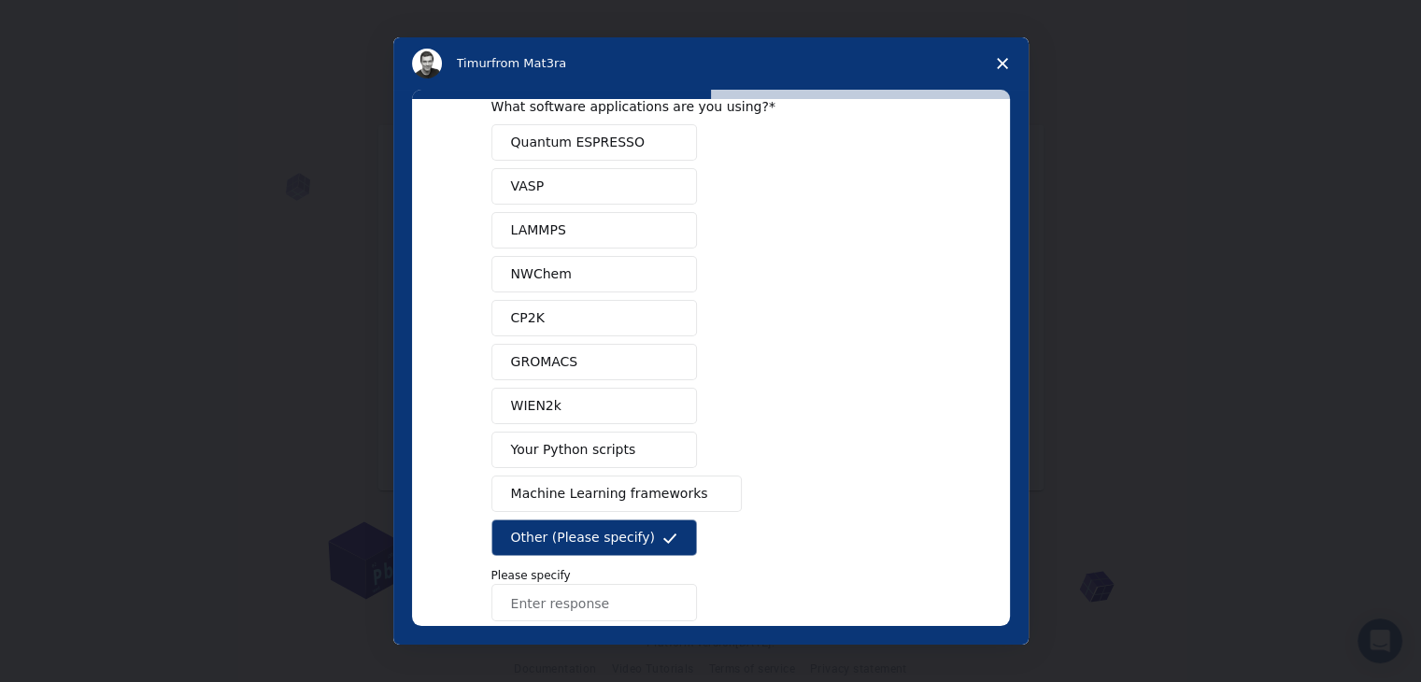
scroll to position [147, 0]
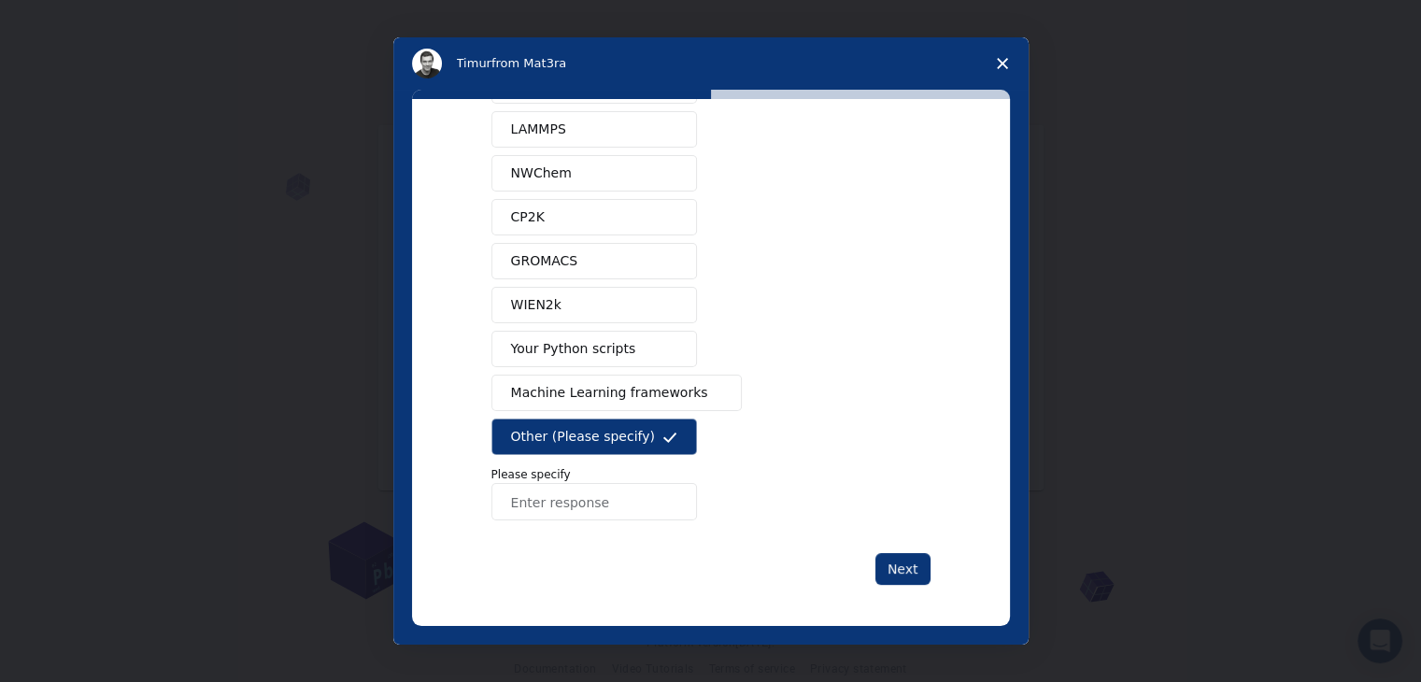
click at [570, 506] on input "Enter response" at bounding box center [595, 501] width 206 height 37
type input "Staad pro"
click at [919, 571] on button "Next" at bounding box center [903, 569] width 55 height 32
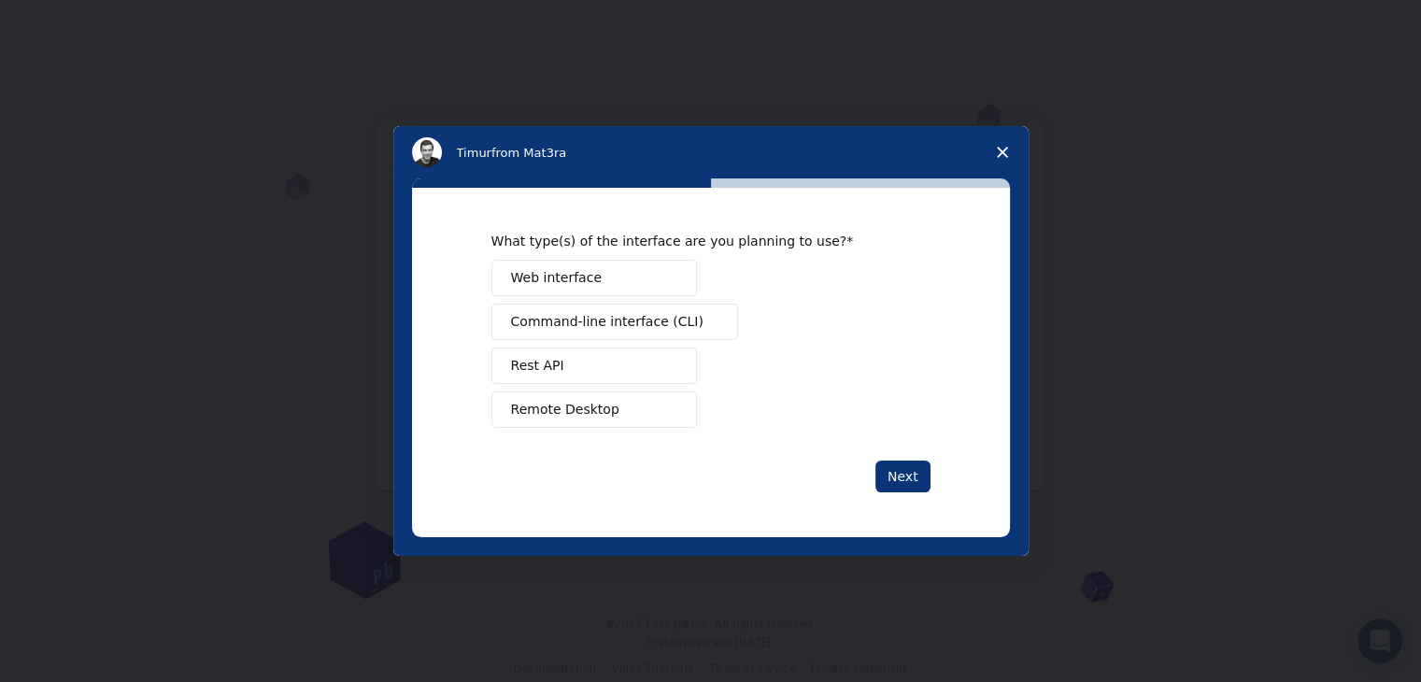
click at [606, 282] on button "Web interface" at bounding box center [595, 278] width 206 height 36
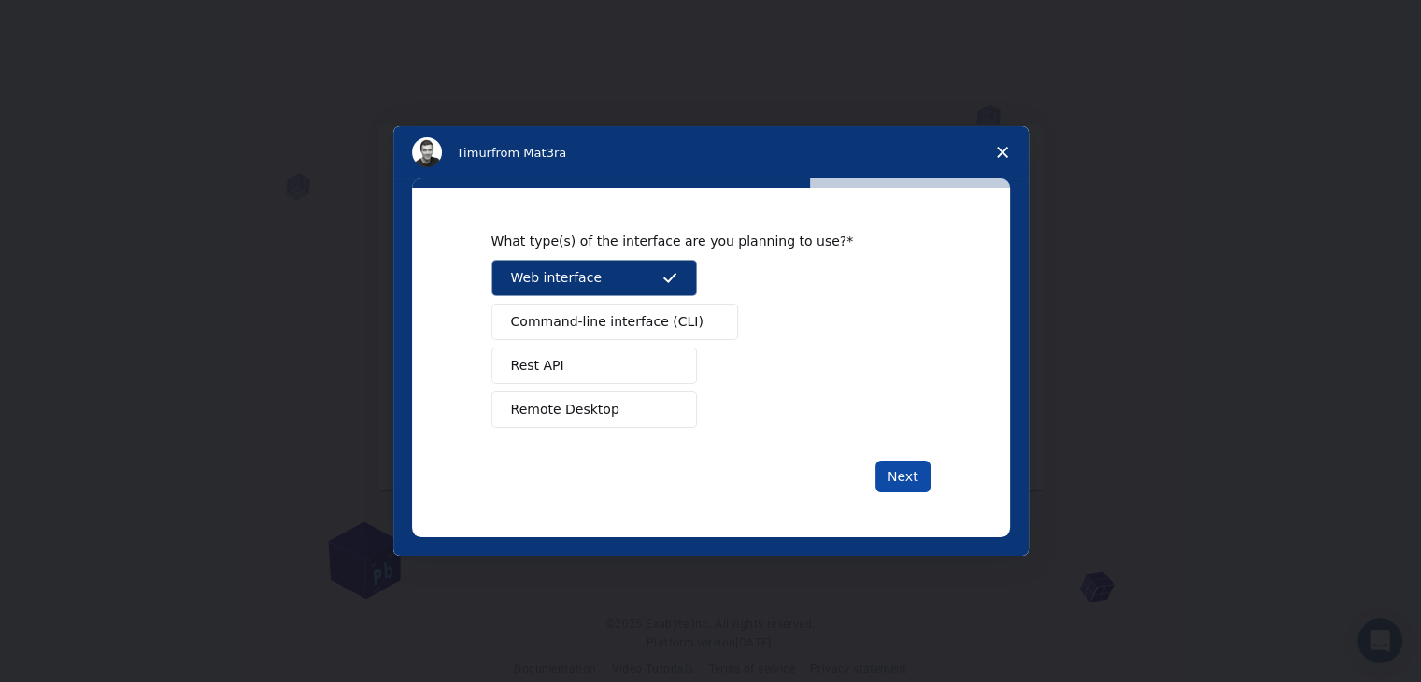
click at [901, 483] on button "Next" at bounding box center [903, 477] width 55 height 32
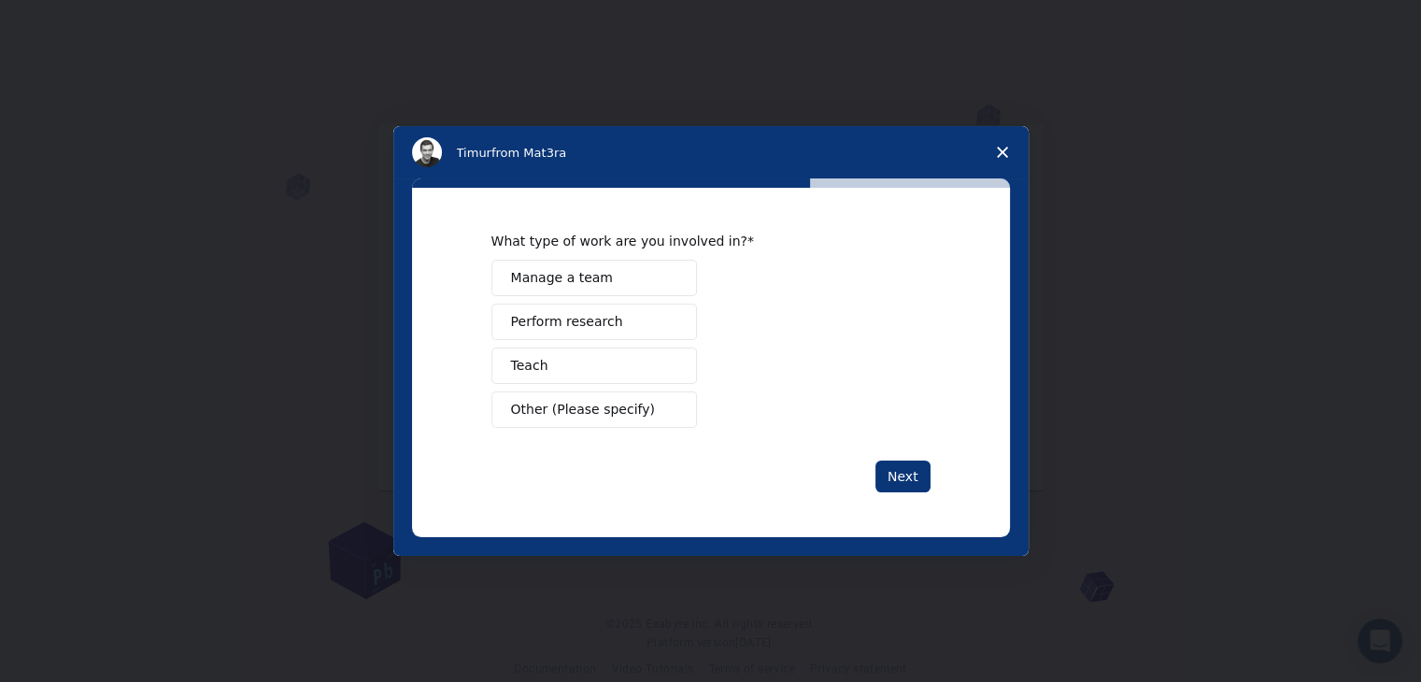
click at [632, 324] on button "Perform research" at bounding box center [595, 322] width 206 height 36
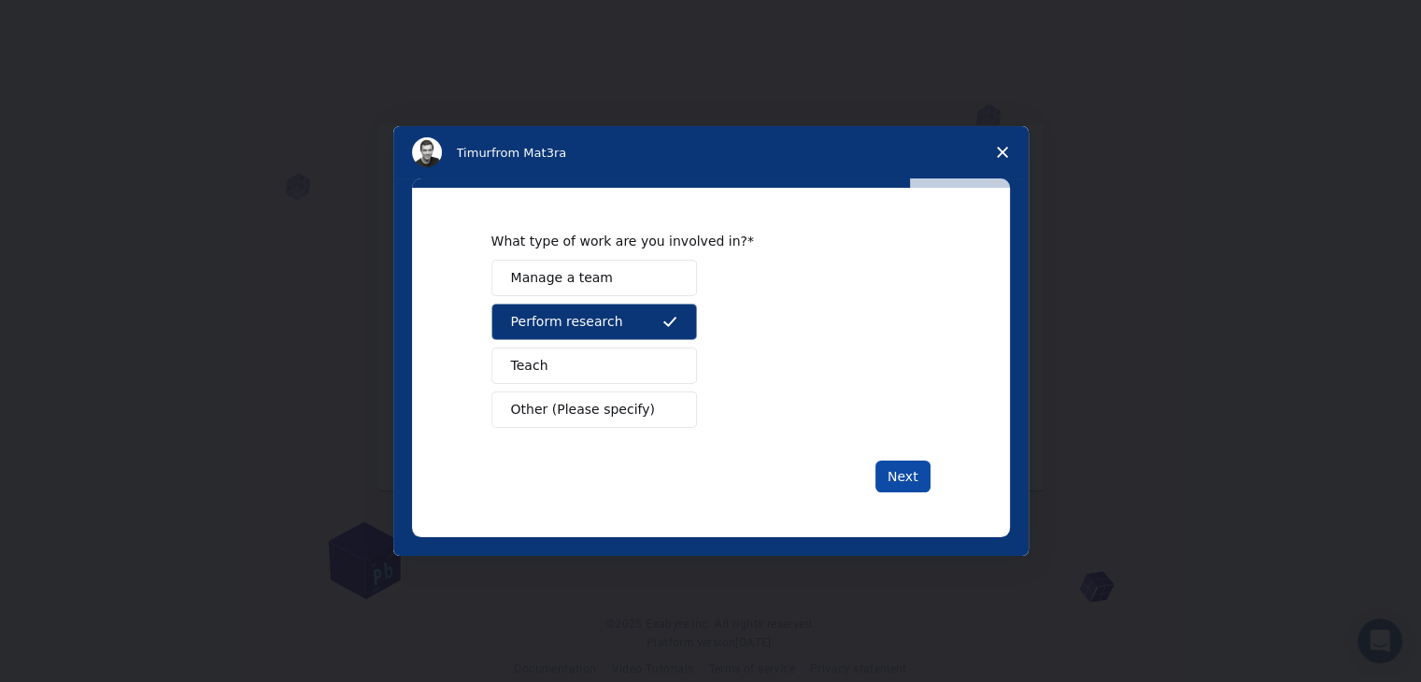
click at [885, 467] on button "Next" at bounding box center [903, 477] width 55 height 32
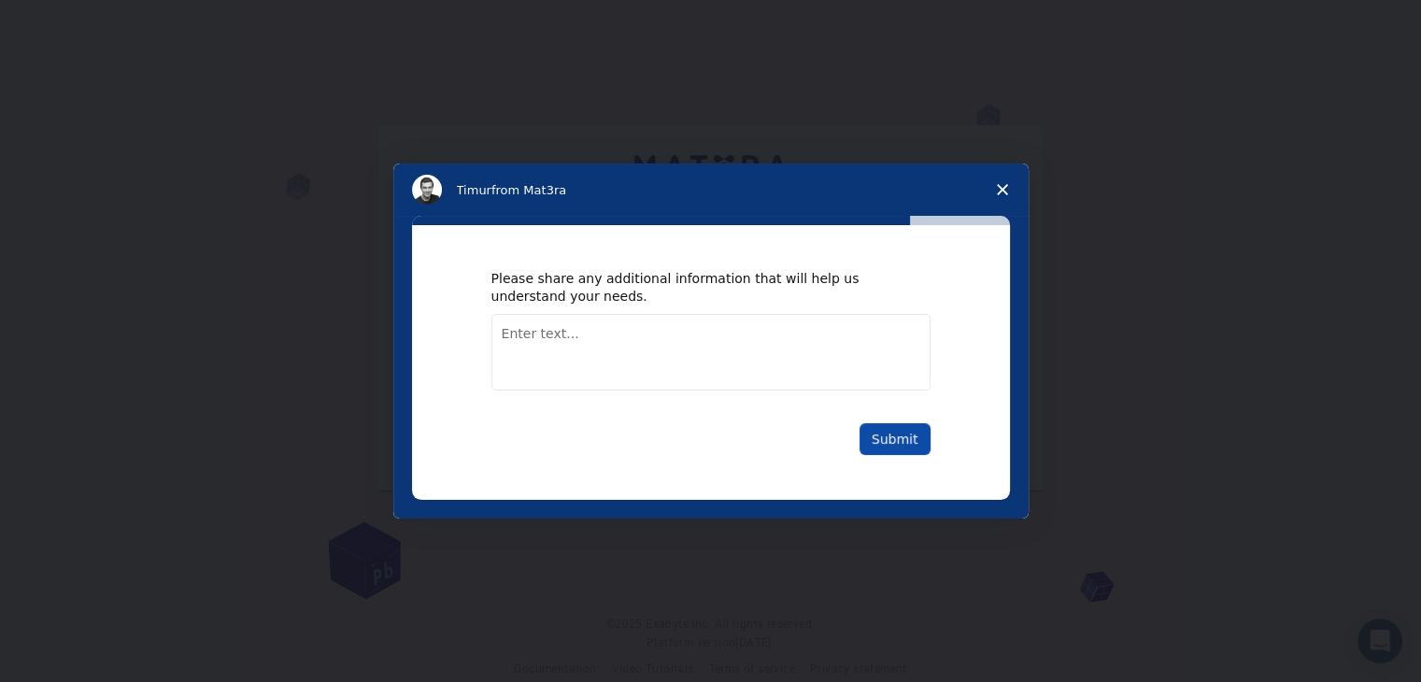
click at [875, 442] on button "Submit" at bounding box center [895, 439] width 71 height 32
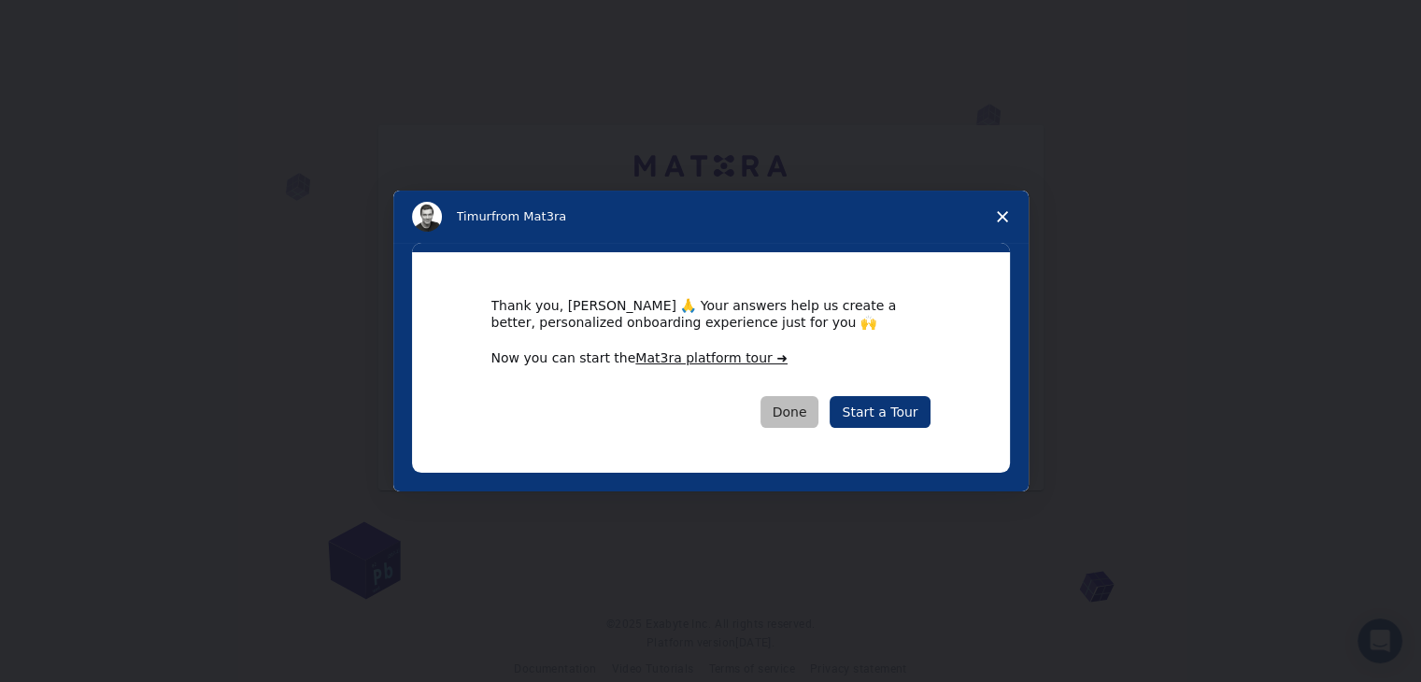
click at [801, 413] on button "Done" at bounding box center [790, 412] width 59 height 32
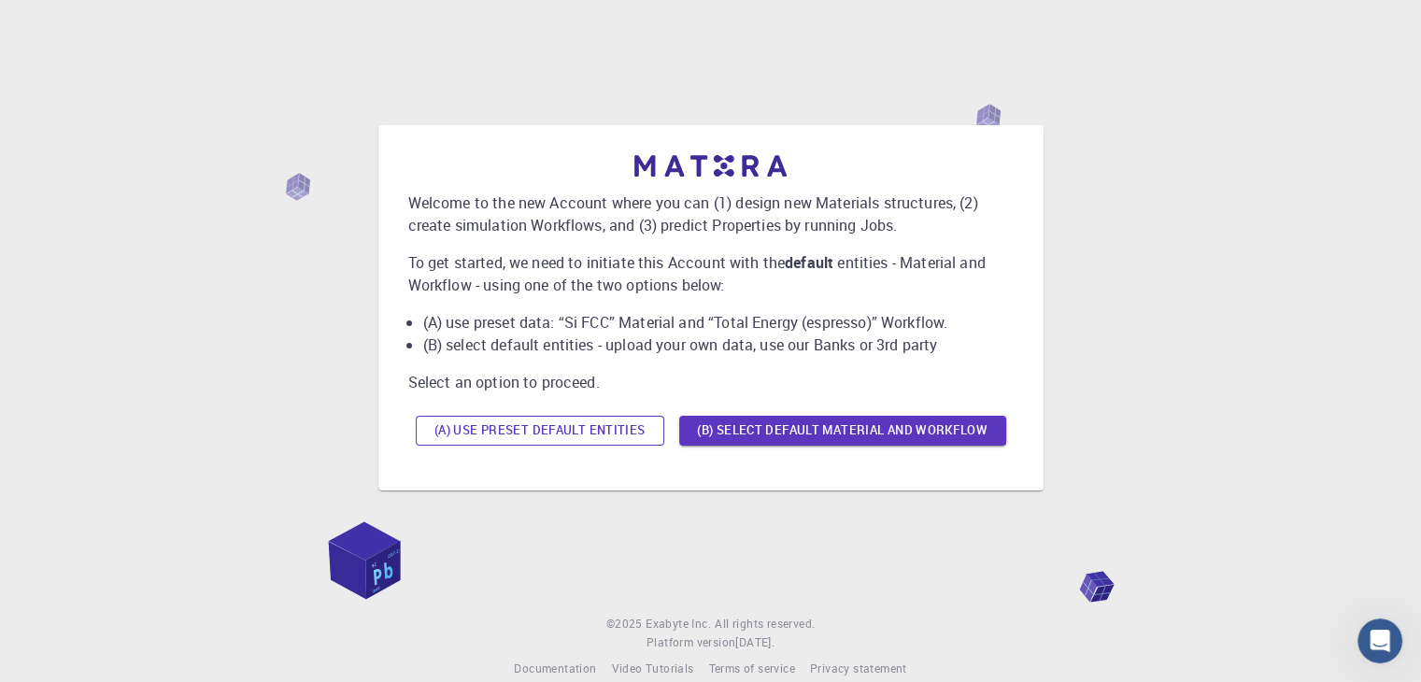
click at [501, 427] on button "(A) Use preset default entities" at bounding box center [540, 431] width 249 height 30
